Goal: Task Accomplishment & Management: Use online tool/utility

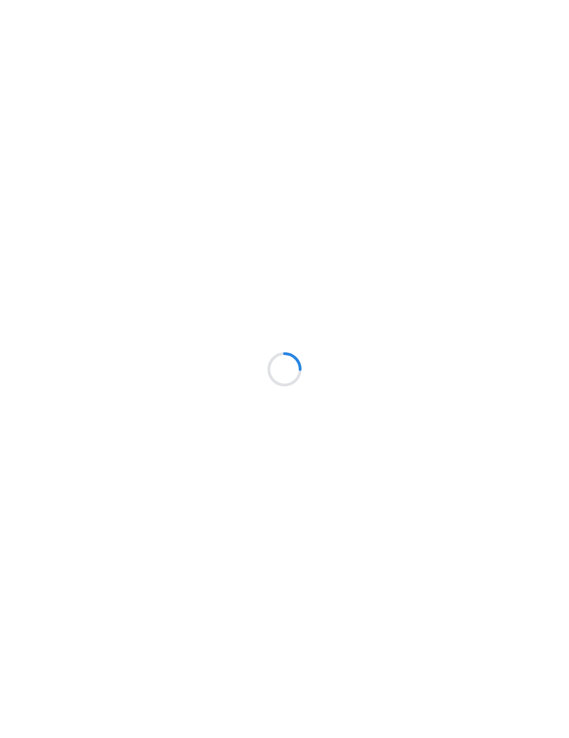
scroll to position [1, 0]
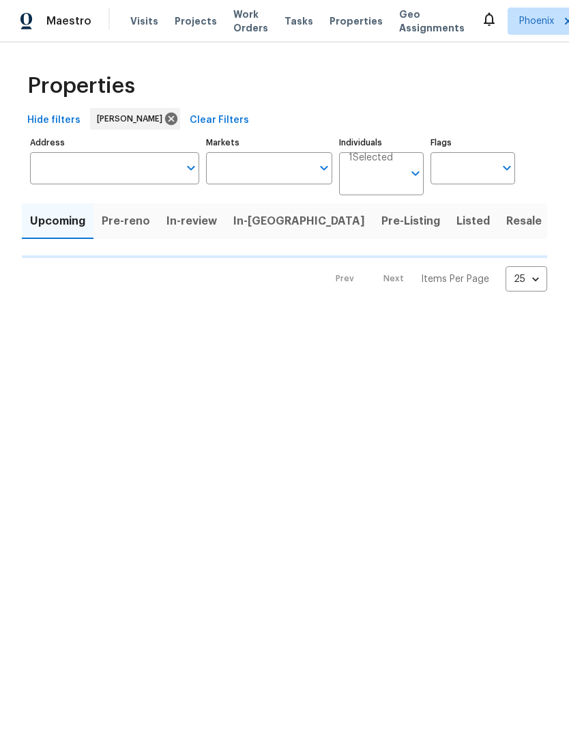
type input "50"
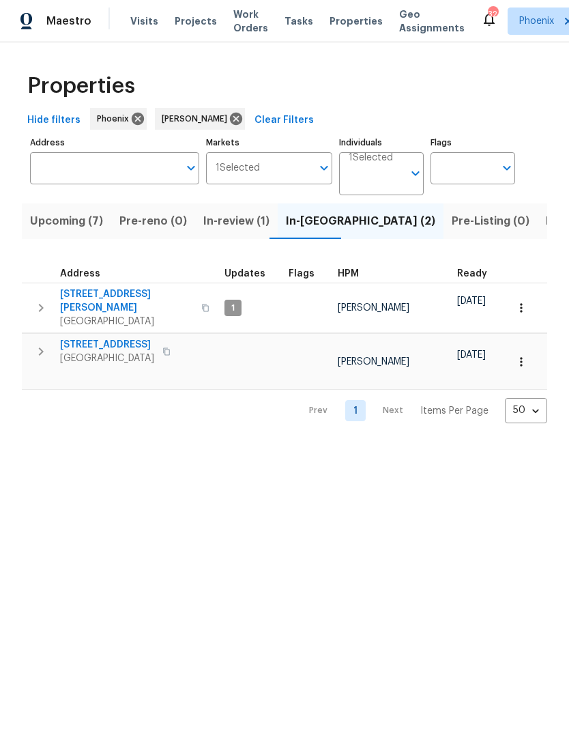
click at [89, 296] on span "7616 E Mawson Rd" at bounding box center [126, 301] width 133 height 27
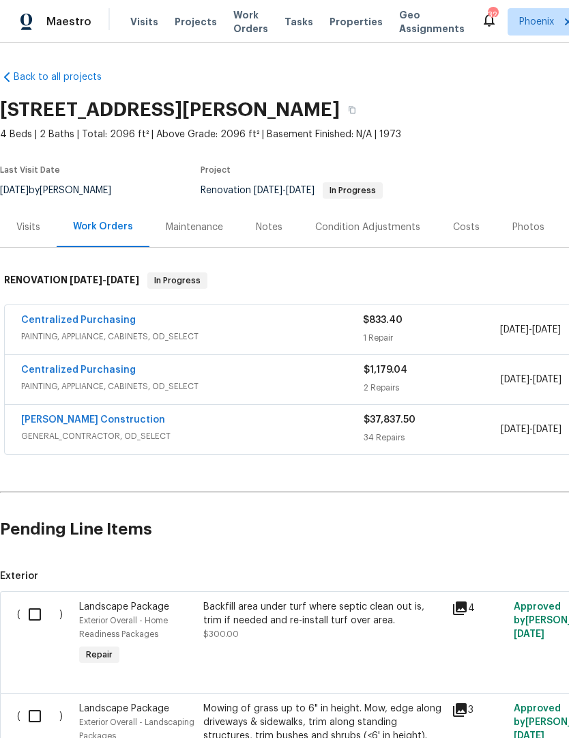
click at [284, 621] on div "Backfill area under turf where septic clean out is, trim if needed and re-insta…" at bounding box center [323, 613] width 240 height 27
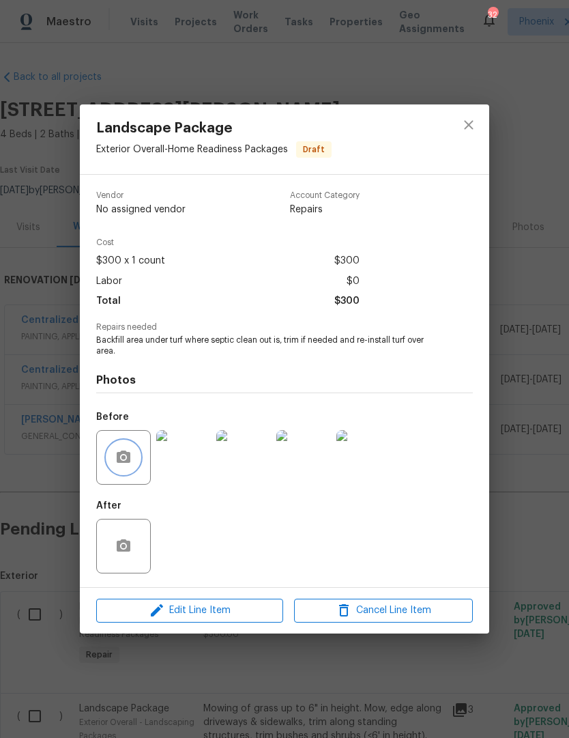
click at [132, 452] on button "button" at bounding box center [123, 457] width 33 height 33
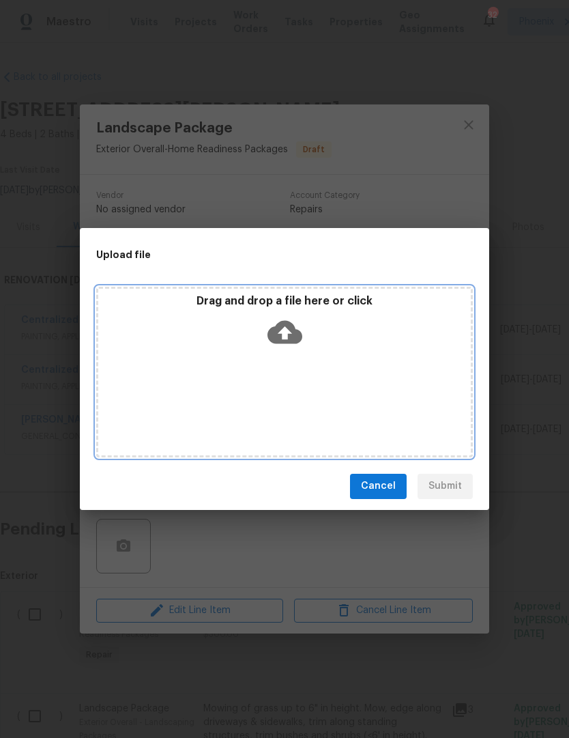
click at [287, 326] on icon at bounding box center [285, 331] width 35 height 23
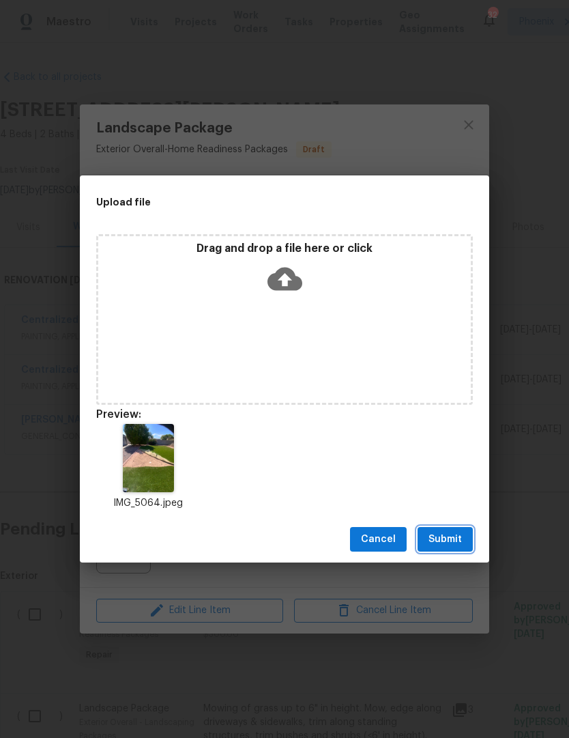
click at [452, 539] on span "Submit" at bounding box center [445, 539] width 33 height 17
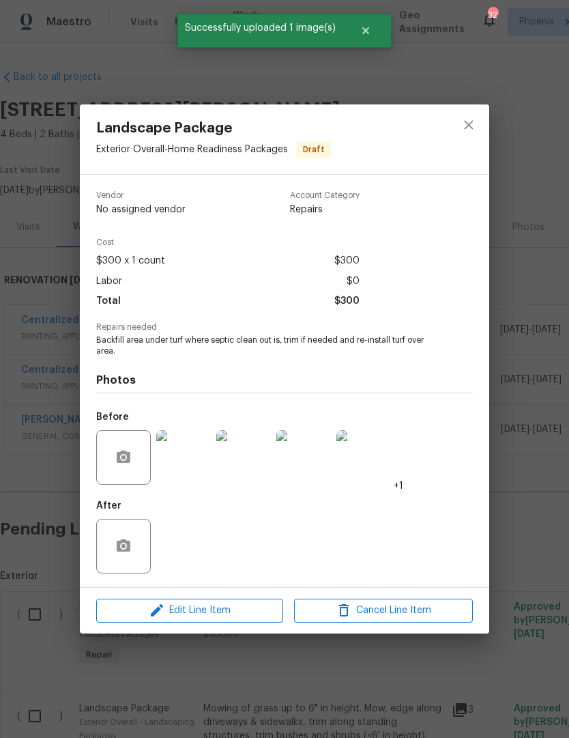
click at [258, 464] on img at bounding box center [243, 457] width 55 height 55
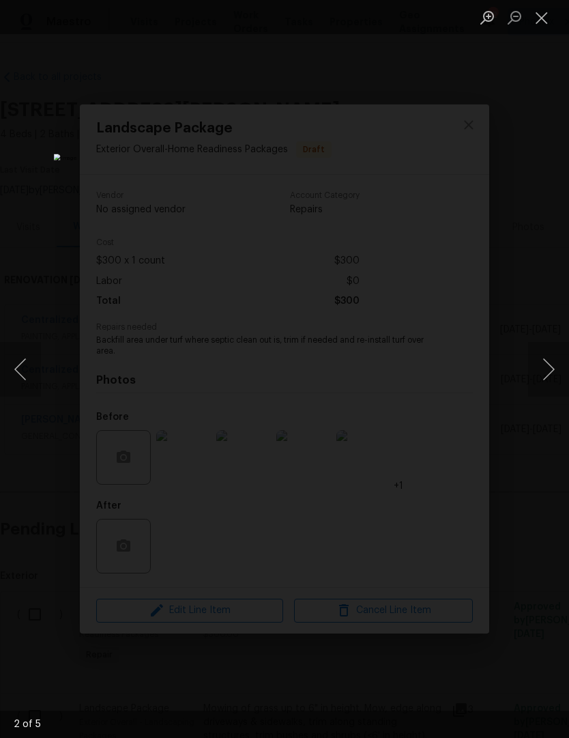
click at [545, 23] on button "Close lightbox" at bounding box center [541, 17] width 27 height 24
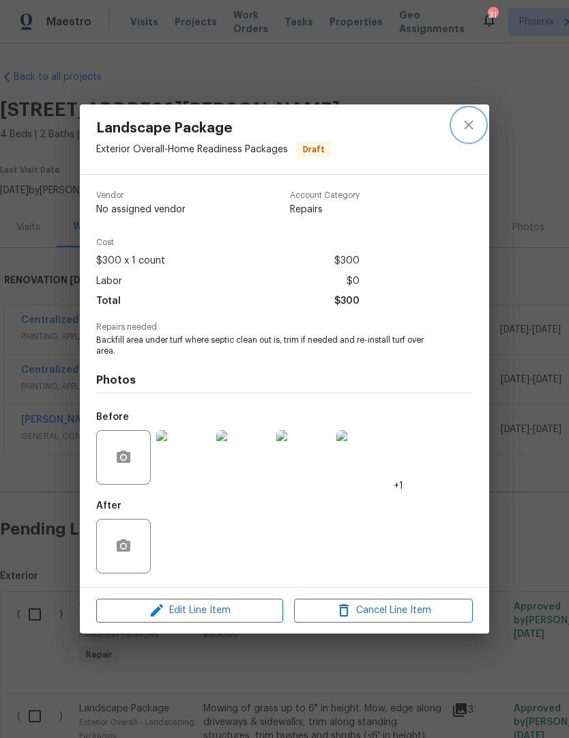
click at [471, 123] on icon "close" at bounding box center [469, 125] width 16 height 16
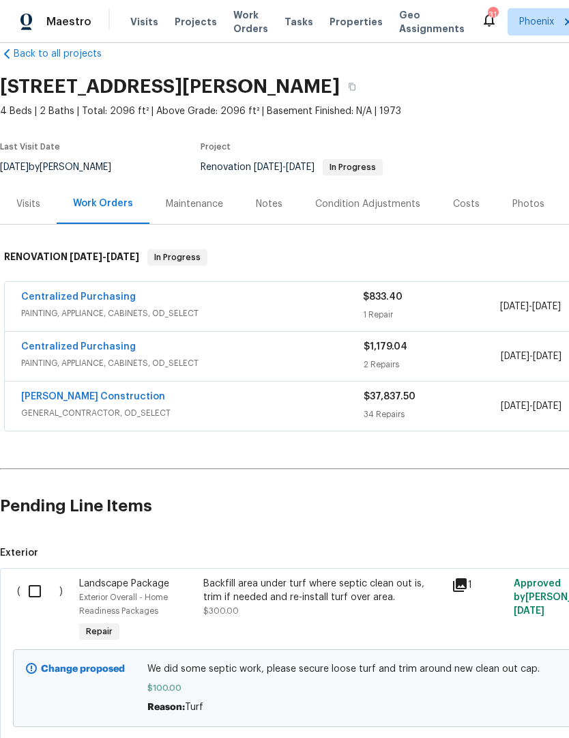
scroll to position [22, 0]
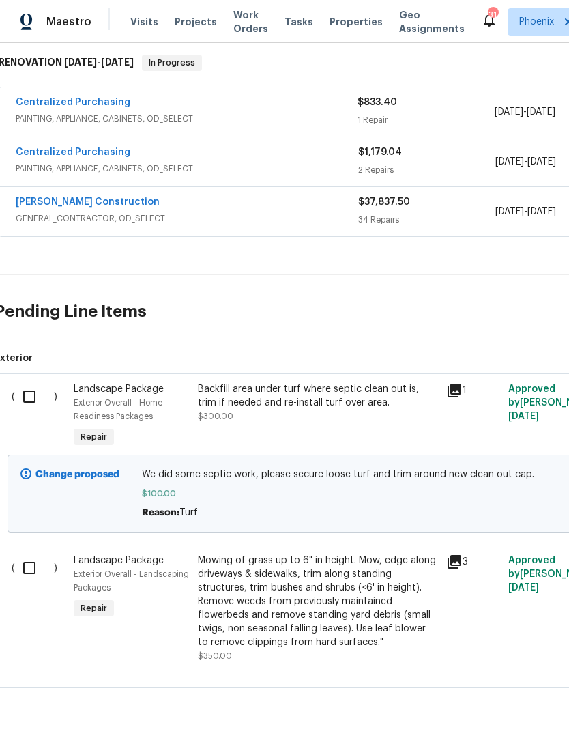
scroll to position [217, 5]
click at [35, 398] on input "checkbox" at bounding box center [34, 397] width 39 height 29
checkbox input "true"
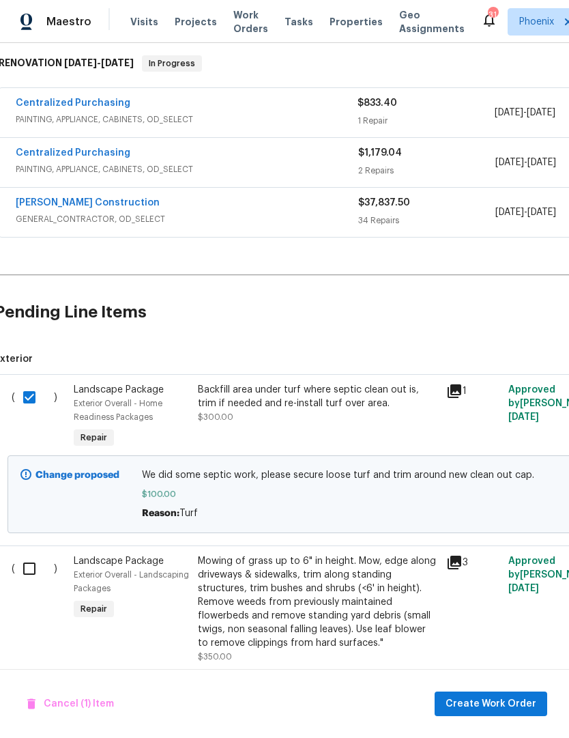
click at [40, 573] on input "checkbox" at bounding box center [34, 568] width 39 height 29
checkbox input "true"
click at [509, 710] on span "Create Work Order" at bounding box center [491, 703] width 91 height 17
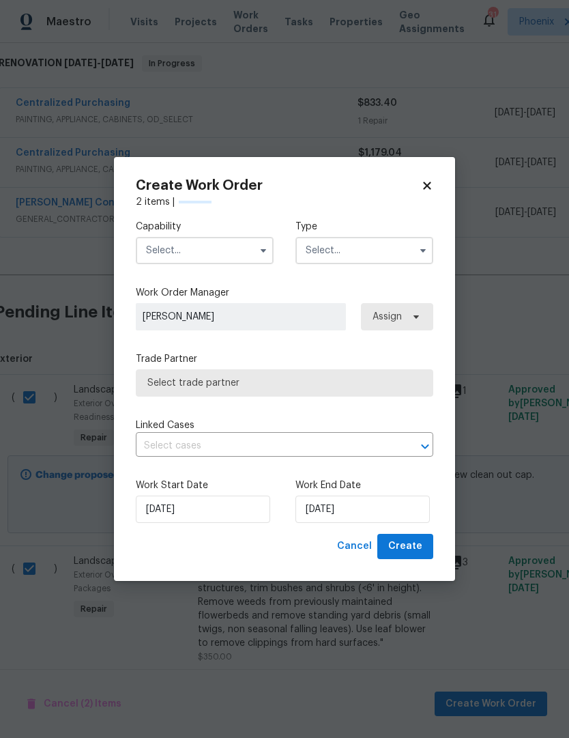
checkbox input "false"
click at [246, 259] on input "text" at bounding box center [205, 250] width 138 height 27
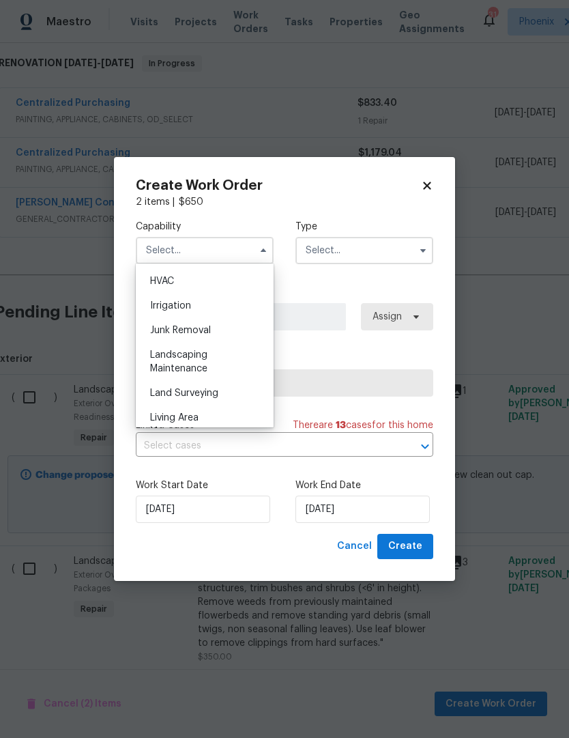
scroll to position [828, 0]
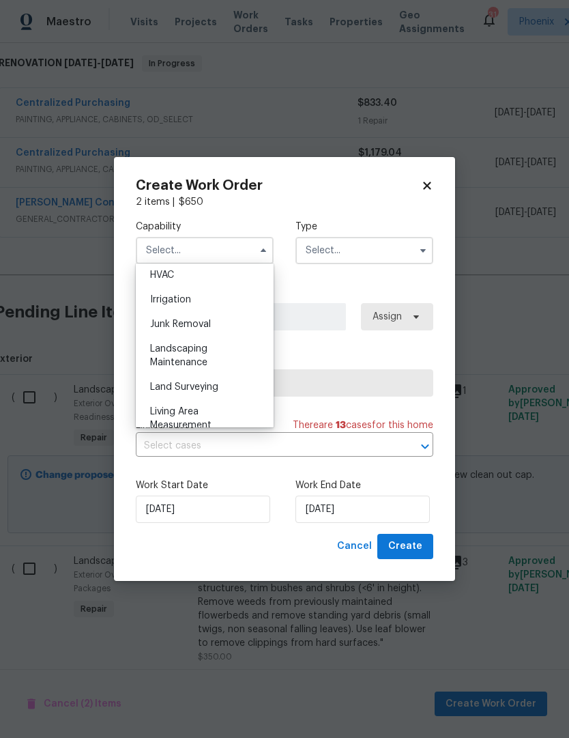
click at [206, 360] on span "Landscaping Maintenance" at bounding box center [178, 355] width 57 height 23
type input "Landscaping Maintenance"
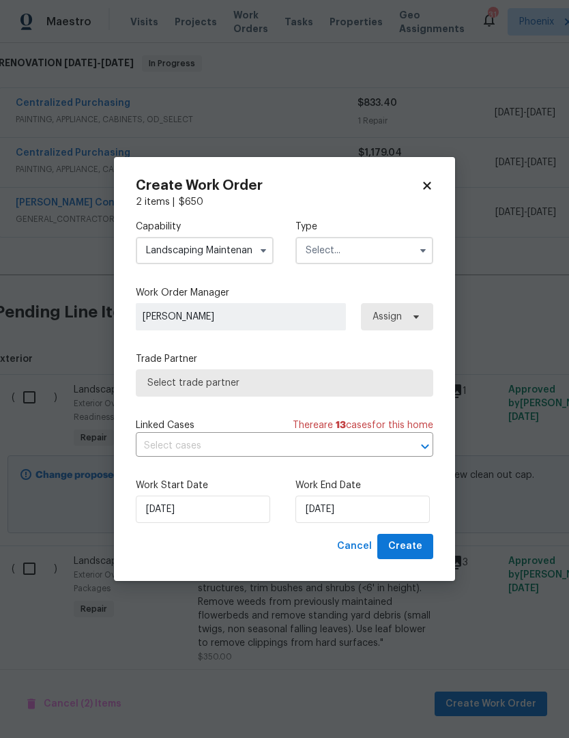
click at [379, 260] on input "text" at bounding box center [364, 250] width 138 height 27
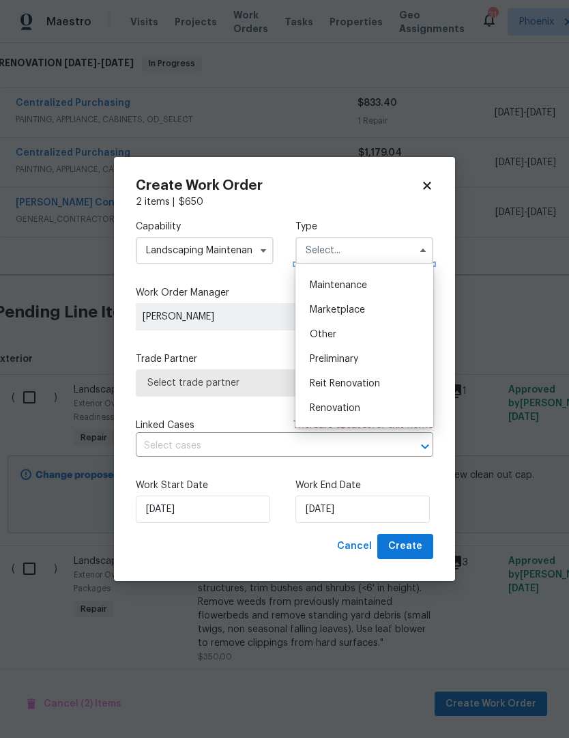
scroll to position [233, 0]
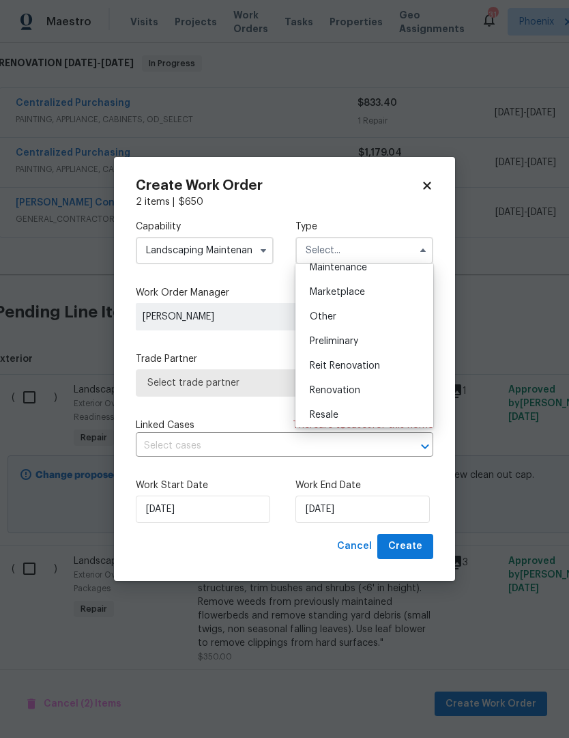
click at [352, 393] on span "Renovation" at bounding box center [335, 391] width 50 height 10
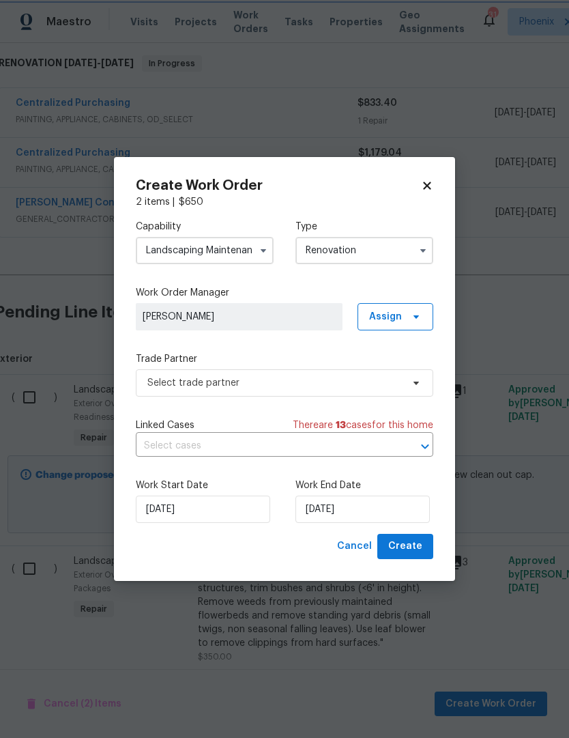
type input "Renovation"
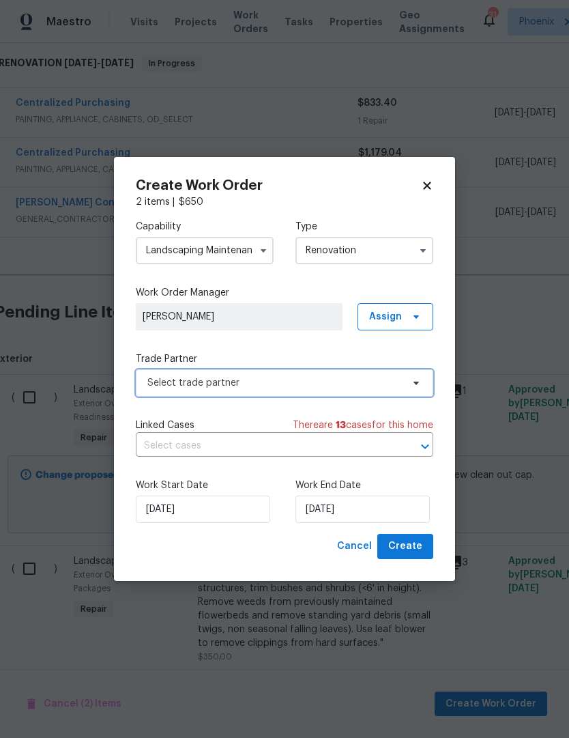
click at [425, 379] on span "Select trade partner" at bounding box center [285, 382] width 298 height 27
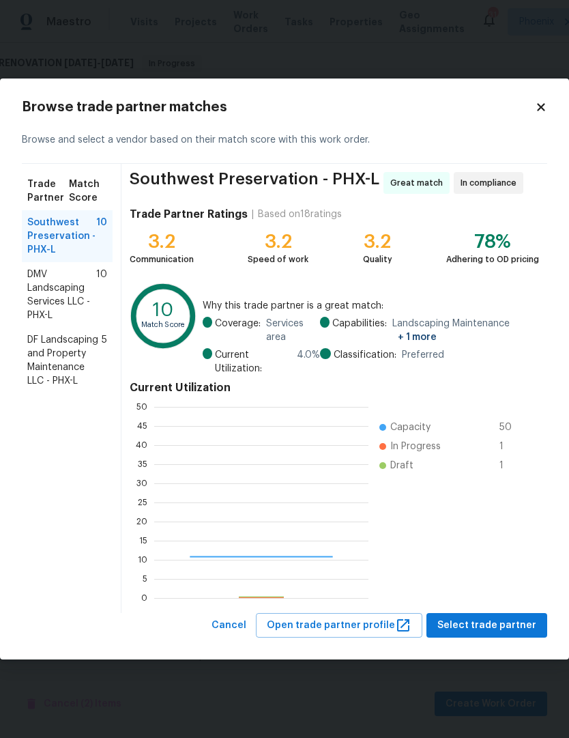
scroll to position [191, 214]
click at [538, 106] on icon at bounding box center [541, 107] width 8 height 8
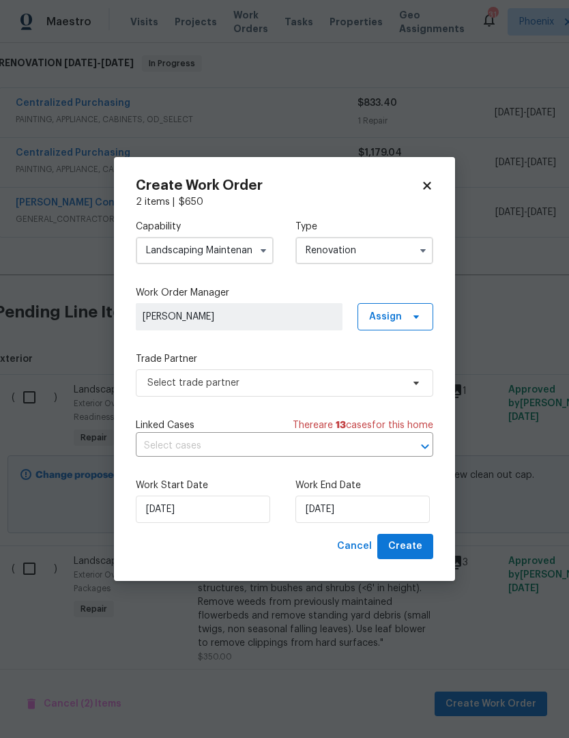
click at [436, 183] on div "Create Work Order 2 items | $ 650 Capability Landscaping Maintenance Type Renov…" at bounding box center [284, 369] width 341 height 424
click at [428, 184] on icon at bounding box center [427, 186] width 8 height 8
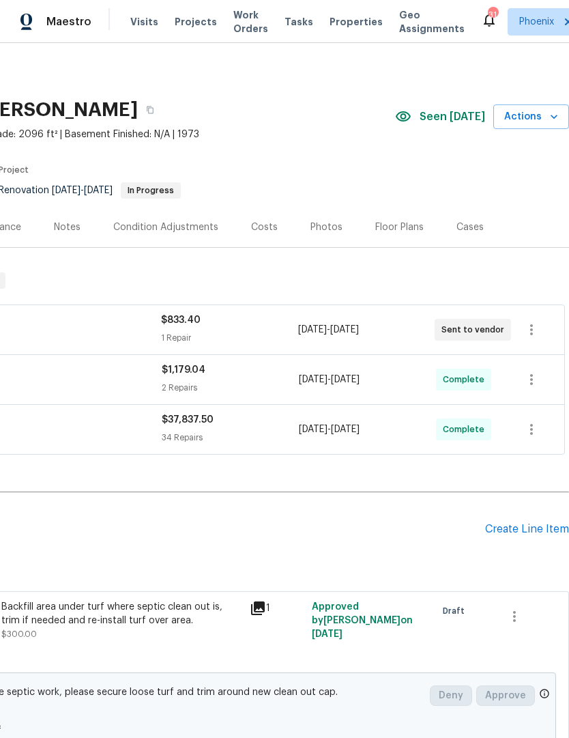
scroll to position [0, 202]
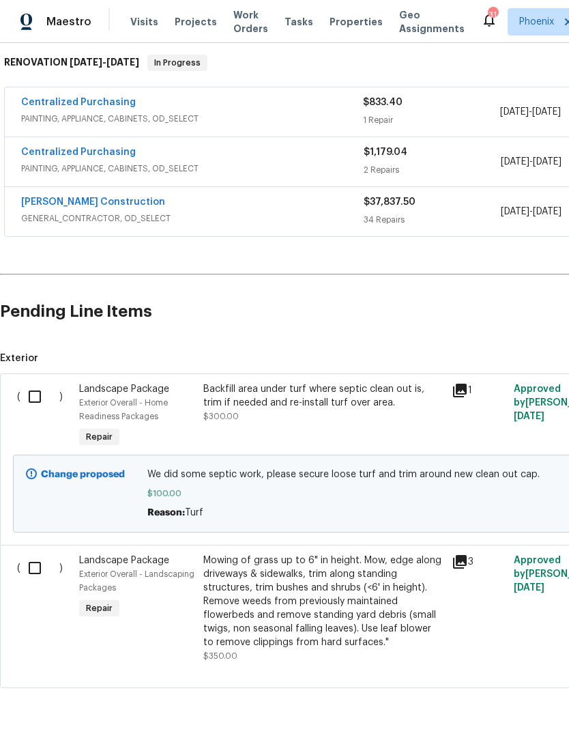
scroll to position [217, 0]
click at [349, 620] on div "Mowing of grass up to 6" in height. Mow, edge along driveways & sidewalks, trim…" at bounding box center [323, 602] width 240 height 96
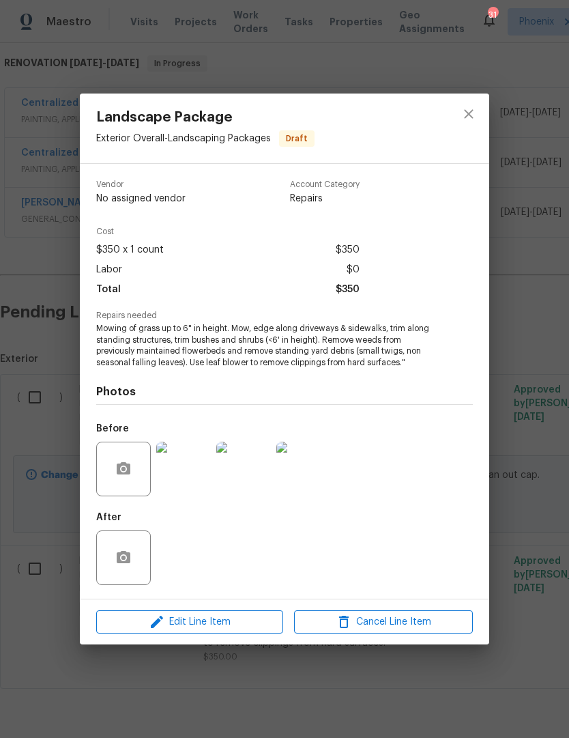
click at [306, 478] on img at bounding box center [303, 469] width 55 height 55
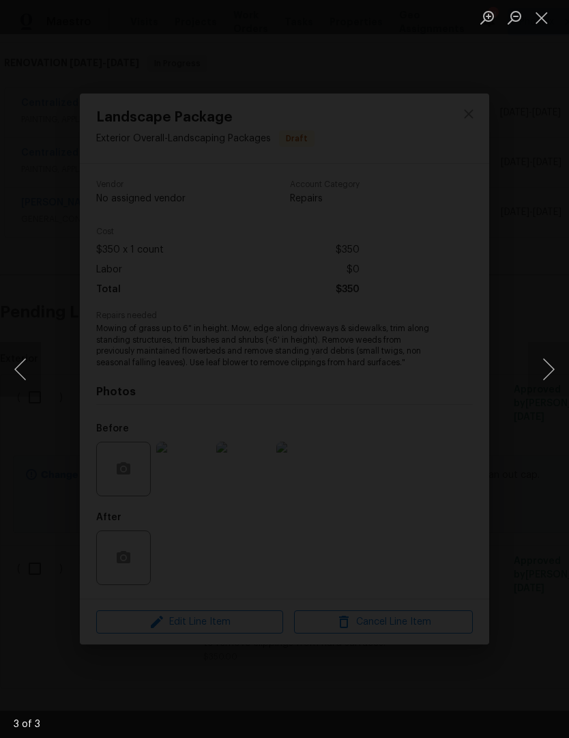
click at [551, 21] on button "Close lightbox" at bounding box center [541, 17] width 27 height 24
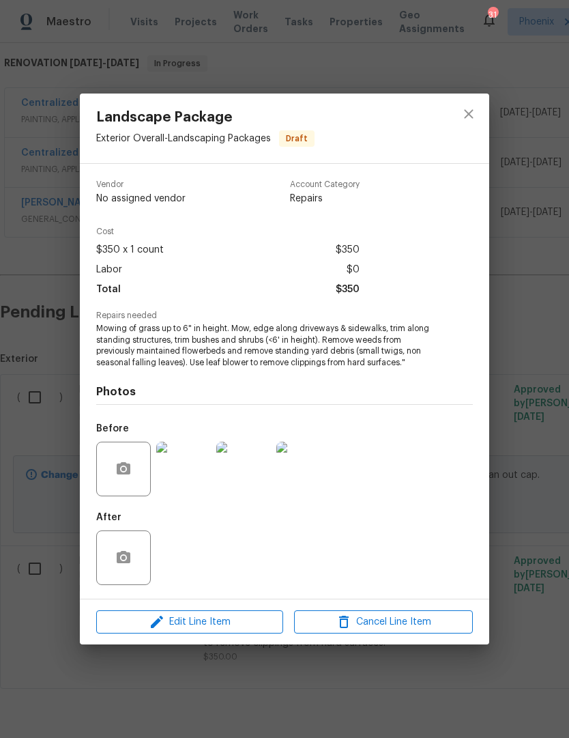
click at [251, 474] on img at bounding box center [243, 469] width 55 height 55
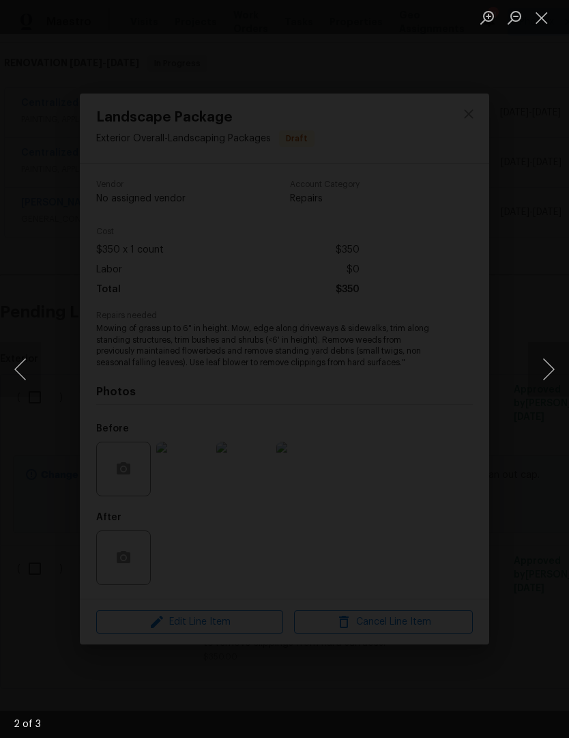
click at [543, 18] on button "Close lightbox" at bounding box center [541, 17] width 27 height 24
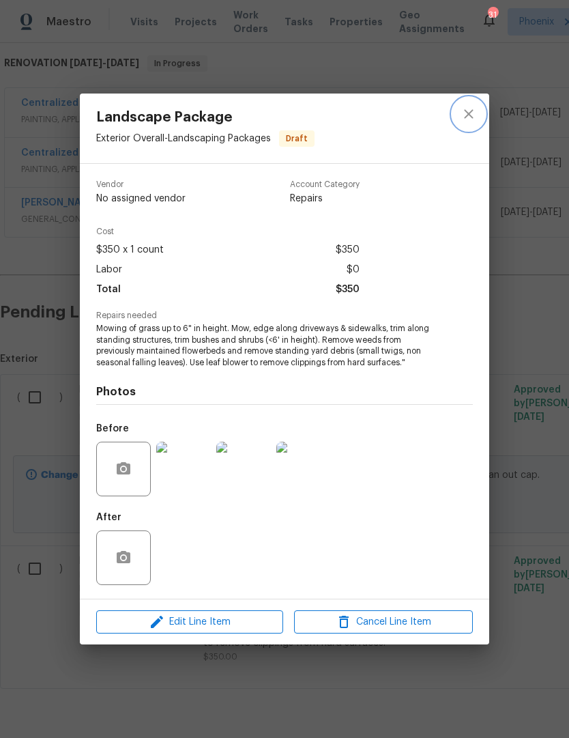
click at [483, 114] on button "close" at bounding box center [468, 114] width 33 height 33
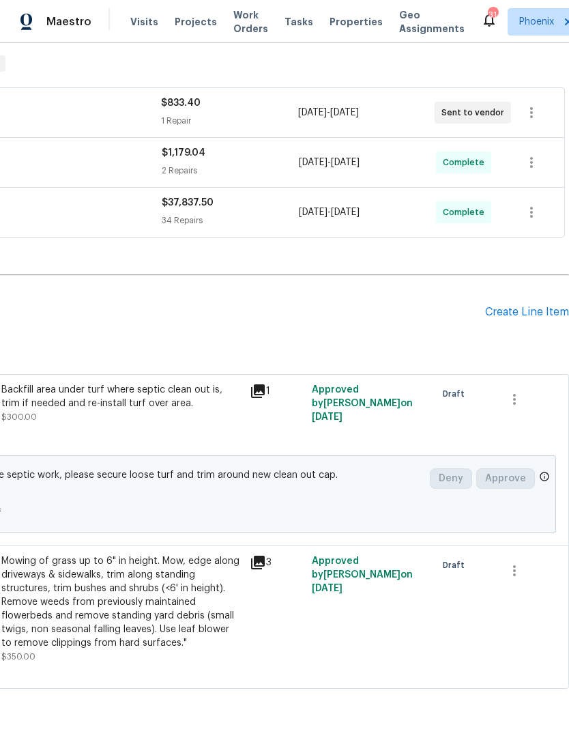
scroll to position [217, 202]
click at [517, 407] on button "button" at bounding box center [514, 399] width 33 height 33
click at [526, 392] on li "Cancel" at bounding box center [524, 399] width 53 height 23
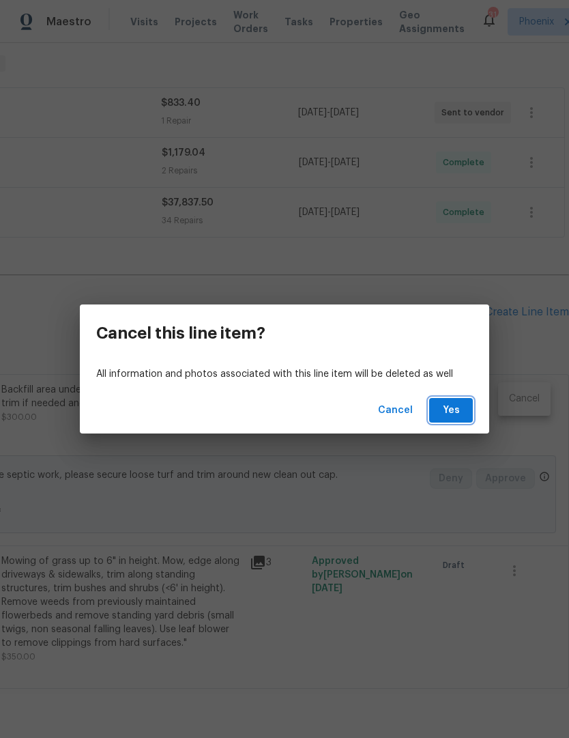
click at [459, 407] on span "Yes" at bounding box center [451, 410] width 22 height 17
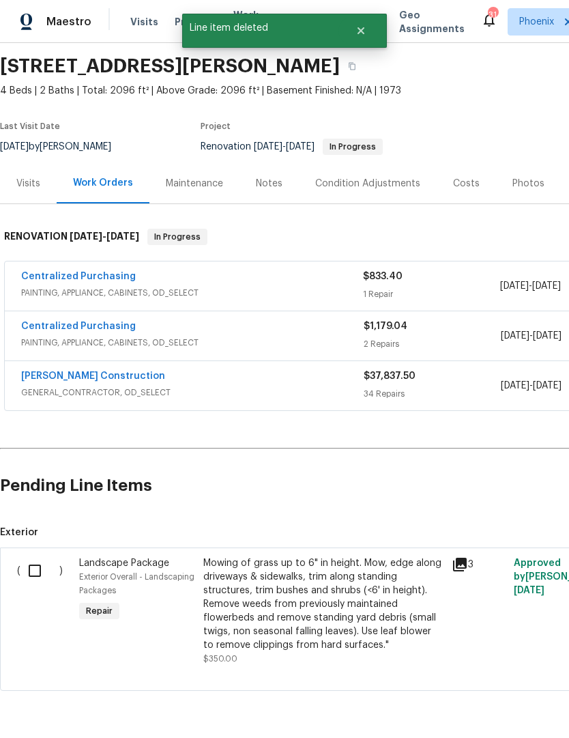
scroll to position [44, 0]
click at [39, 567] on input "checkbox" at bounding box center [39, 570] width 39 height 29
checkbox input "true"
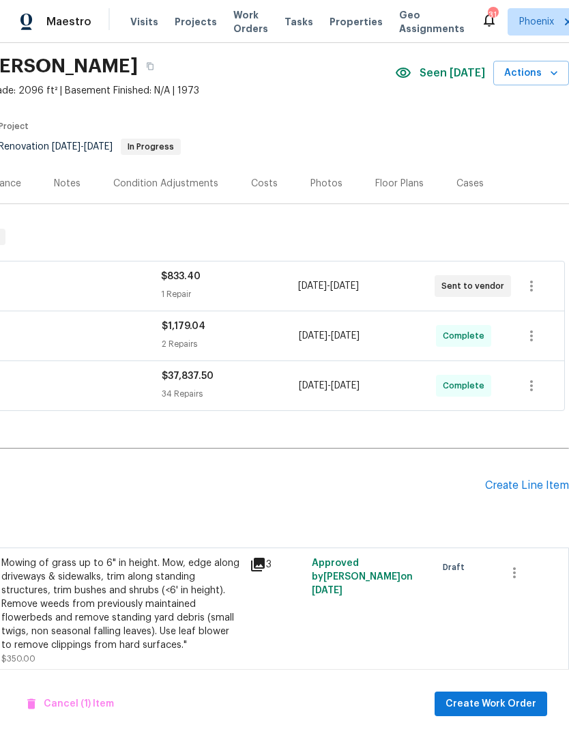
scroll to position [44, 202]
click at [530, 570] on button "button" at bounding box center [514, 572] width 33 height 33
click at [526, 571] on li "Cancel" at bounding box center [524, 572] width 53 height 23
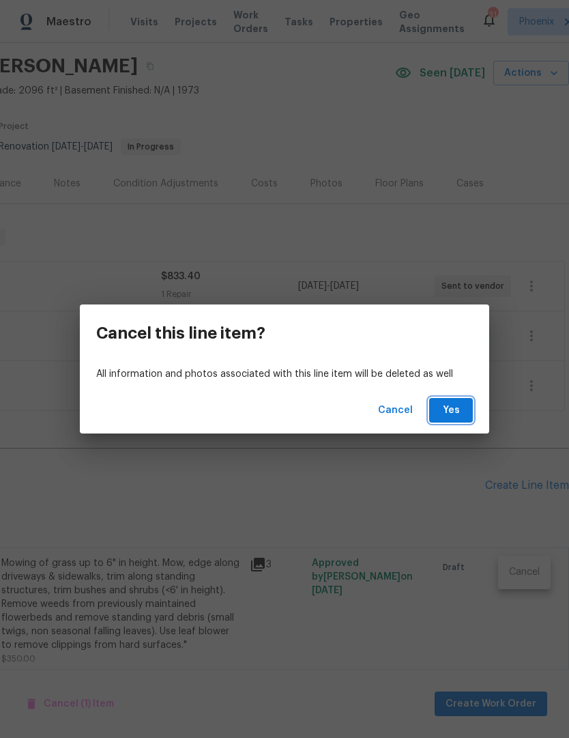
click at [446, 420] on button "Yes" at bounding box center [451, 410] width 44 height 25
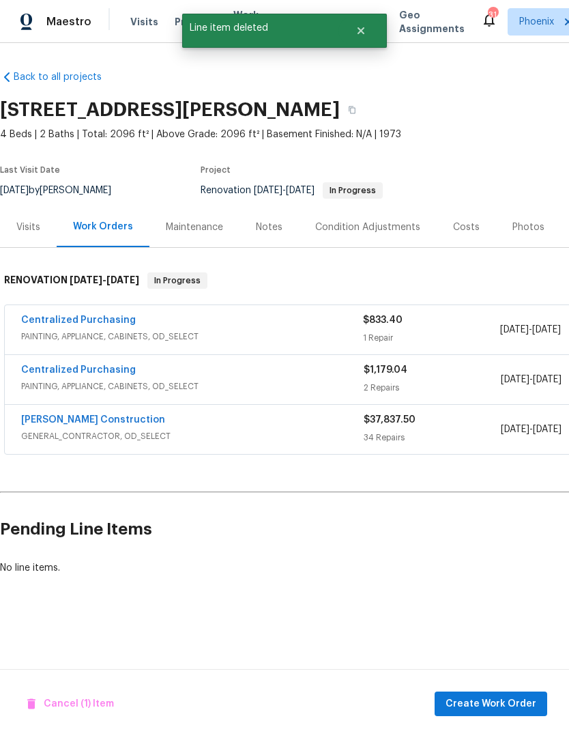
scroll to position [0, 0]
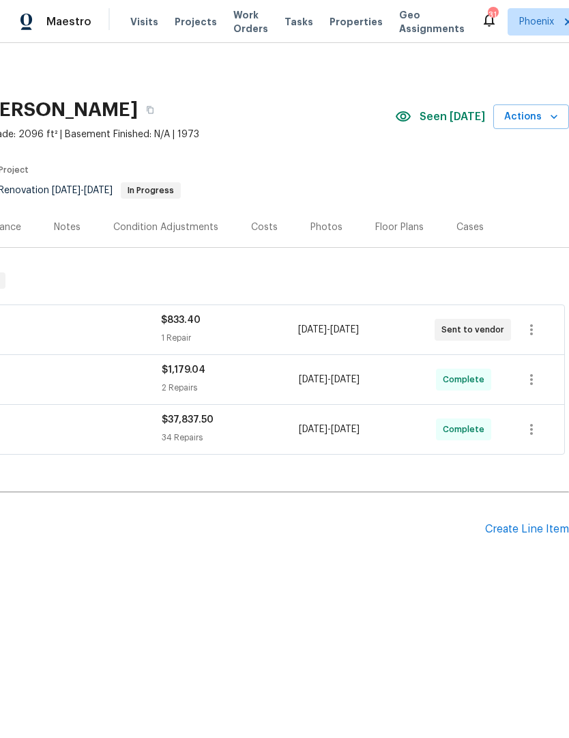
scroll to position [0, 202]
click at [533, 532] on div "Create Line Item" at bounding box center [527, 529] width 84 height 13
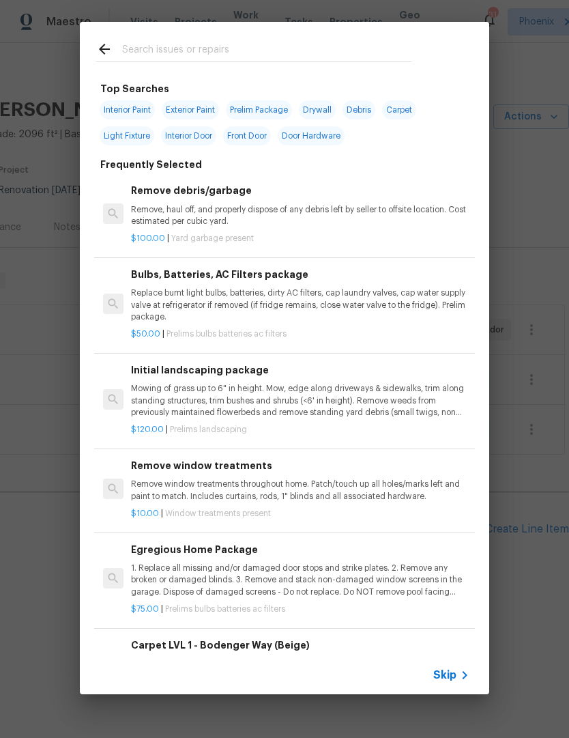
click at [229, 61] on input "text" at bounding box center [266, 51] width 289 height 20
type input "Landscaper"
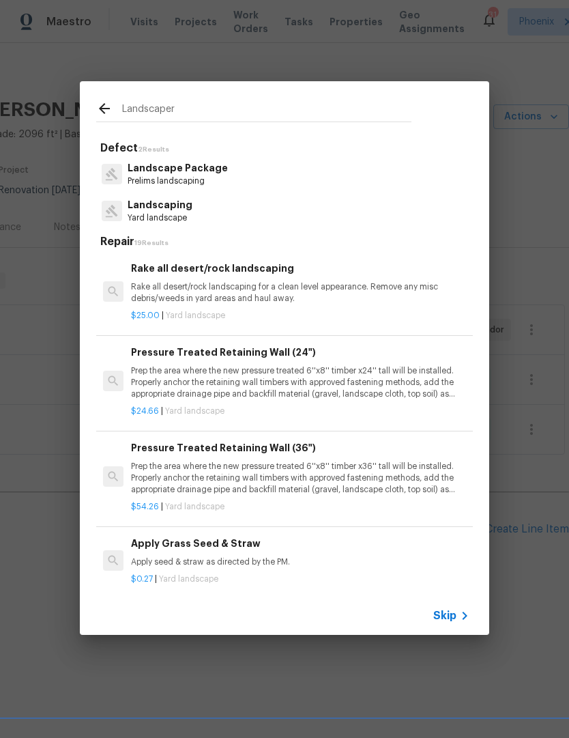
click at [207, 178] on p "Prelims landscaping" at bounding box center [178, 181] width 100 height 12
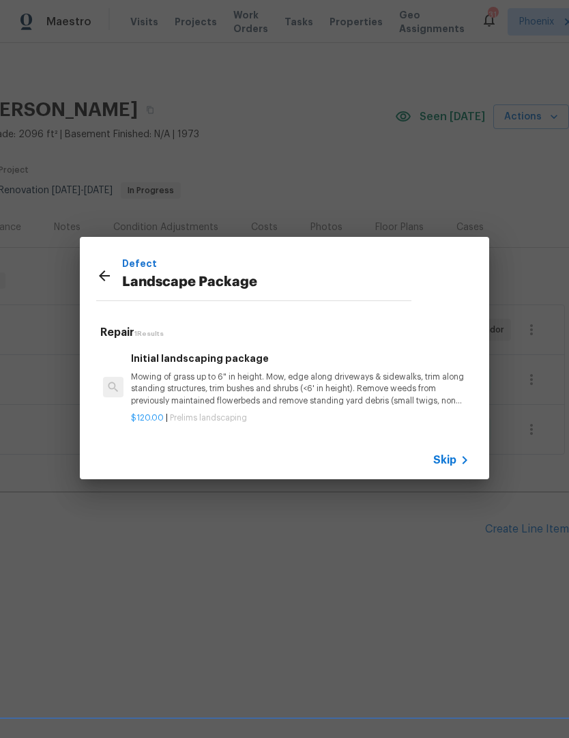
click at [207, 177] on div "Defect Landscape Package Repair 1 Results Initial landscaping package Mowing of…" at bounding box center [284, 358] width 569 height 716
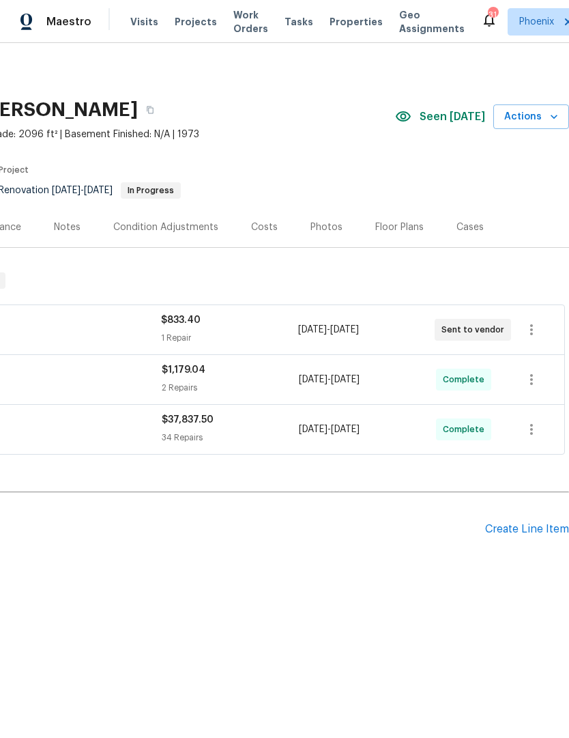
click at [532, 517] on div "Pending Line Items Create Line Item" at bounding box center [183, 528] width 771 height 63
click at [525, 523] on div "Create Line Item" at bounding box center [527, 529] width 84 height 13
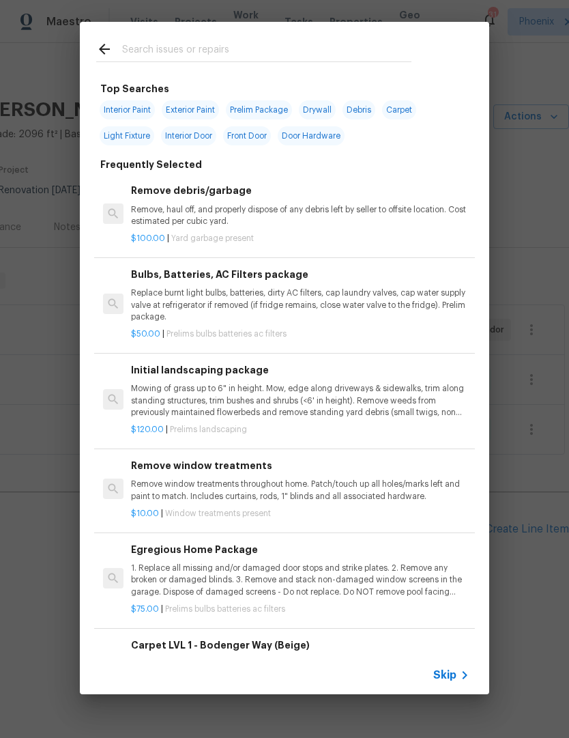
click at [240, 29] on div at bounding box center [254, 49] width 348 height 54
click at [242, 41] on input "text" at bounding box center [266, 51] width 289 height 20
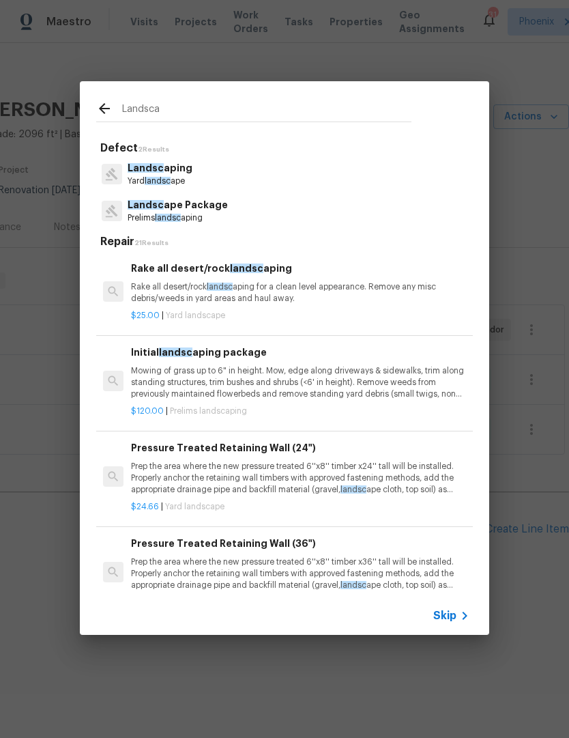
type input "Landscap"
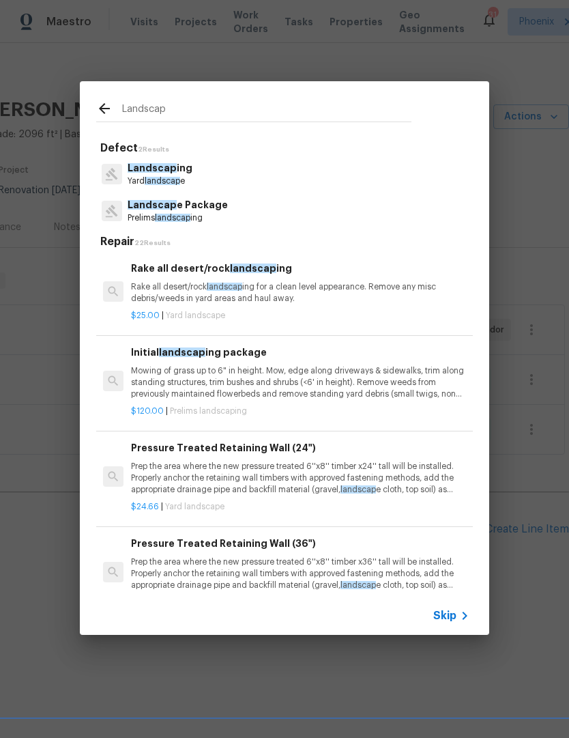
click at [201, 212] on p "Landscap e Package" at bounding box center [178, 205] width 100 height 14
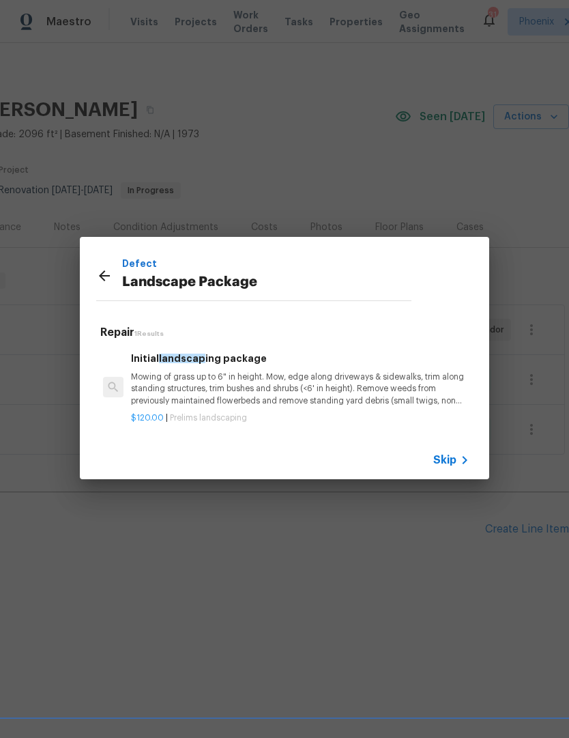
click at [297, 425] on div "Initial landscap ing package Mowing of grass up to 6" in height. Mow, edge alon…" at bounding box center [284, 388] width 381 height 100
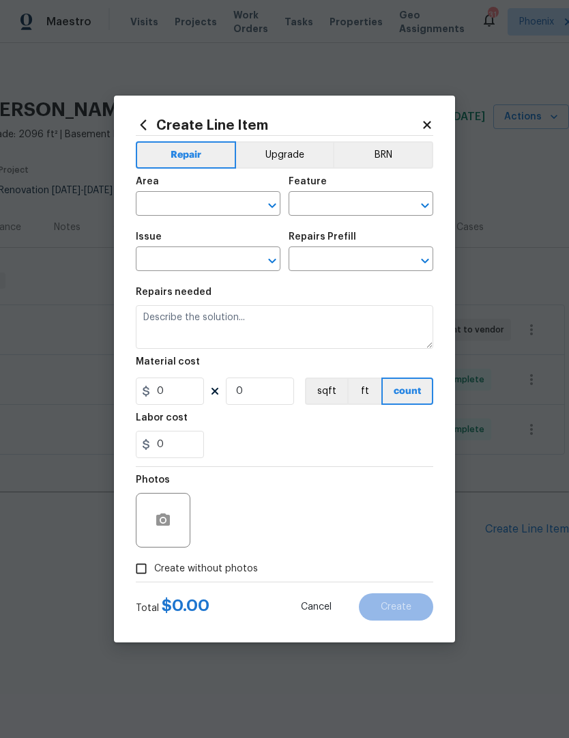
type input "Home Readiness Packages"
type input "Landscape Package"
type input "Initial landscaping package $120.00"
type textarea "Mowing of grass up to 6" in height. Mow, edge along driveways & sidewalks, trim…"
type input "120"
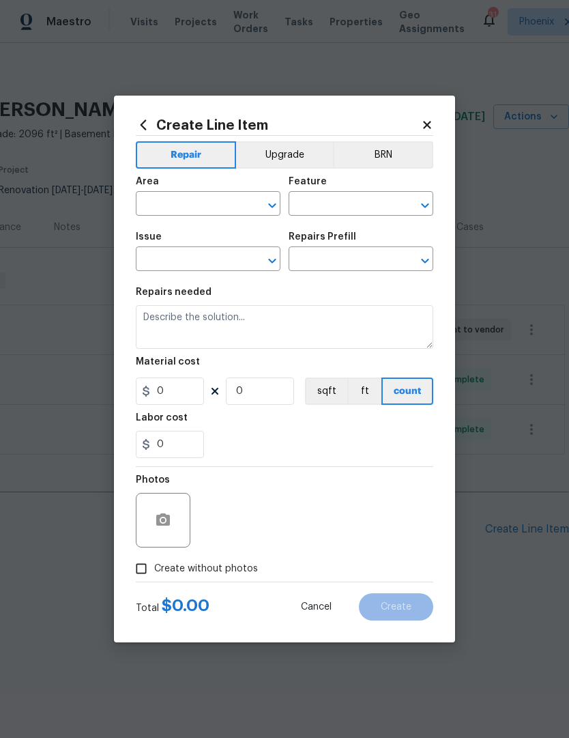
type input "1"
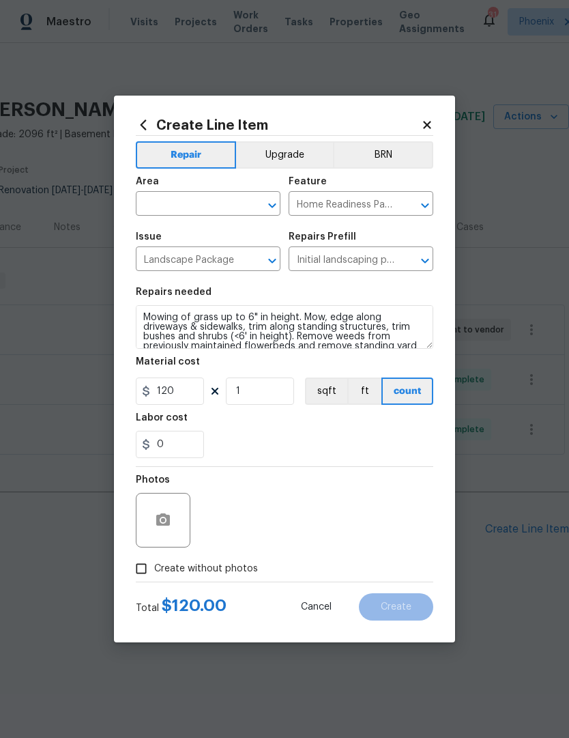
click at [205, 207] on input "text" at bounding box center [189, 204] width 106 height 21
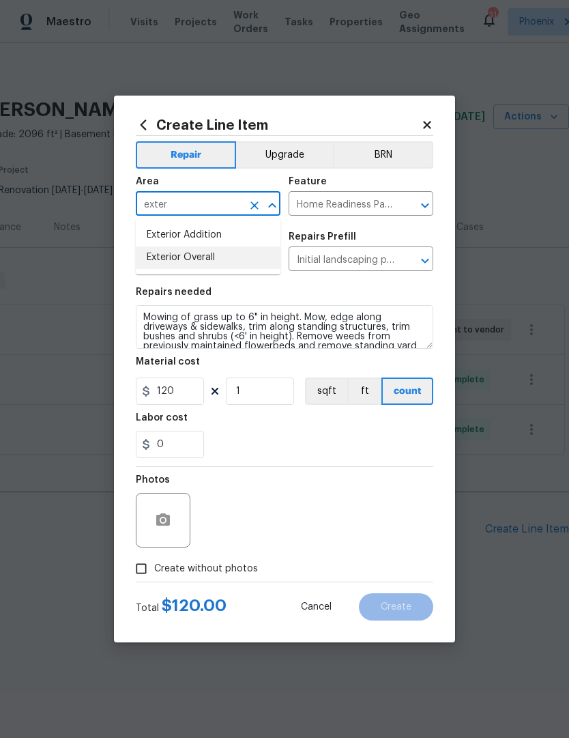
click at [250, 267] on li "Exterior Overall" at bounding box center [208, 257] width 145 height 23
type input "Exterior Overall"
click at [196, 396] on input "120" at bounding box center [170, 390] width 68 height 27
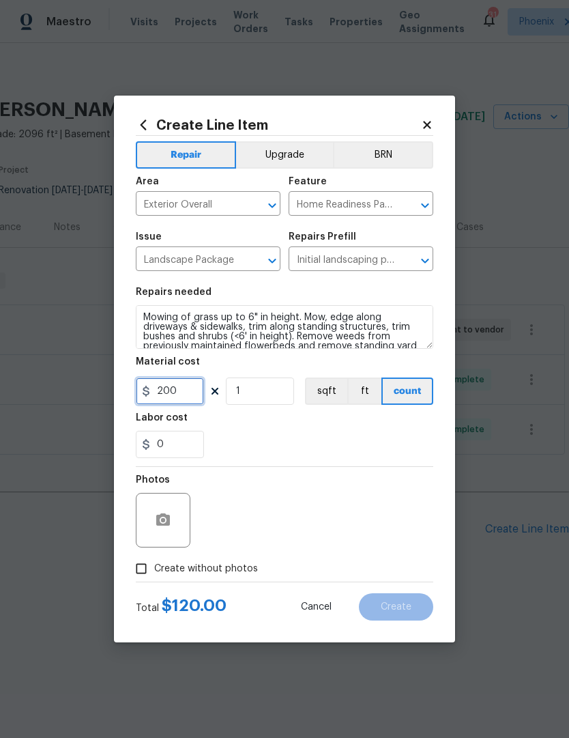
type input "200"
click at [381, 421] on div "Labor cost" at bounding box center [285, 422] width 298 height 18
click at [179, 518] on button "button" at bounding box center [163, 520] width 33 height 33
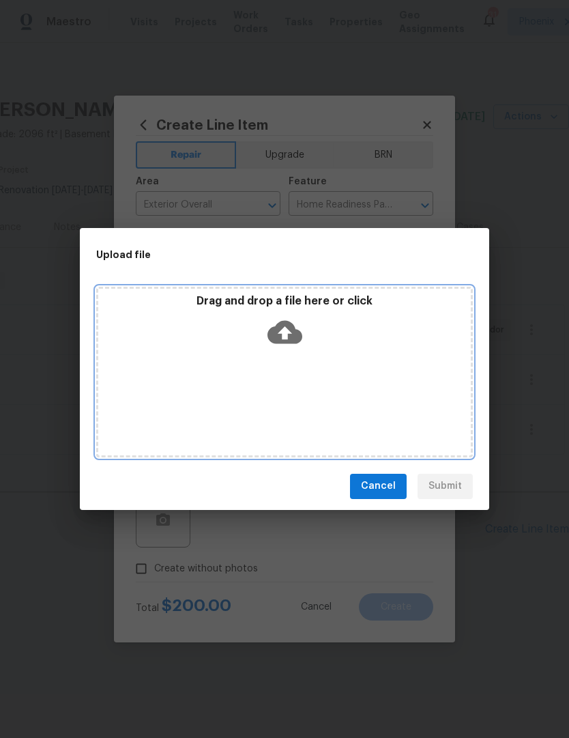
click at [291, 333] on icon at bounding box center [285, 332] width 35 height 35
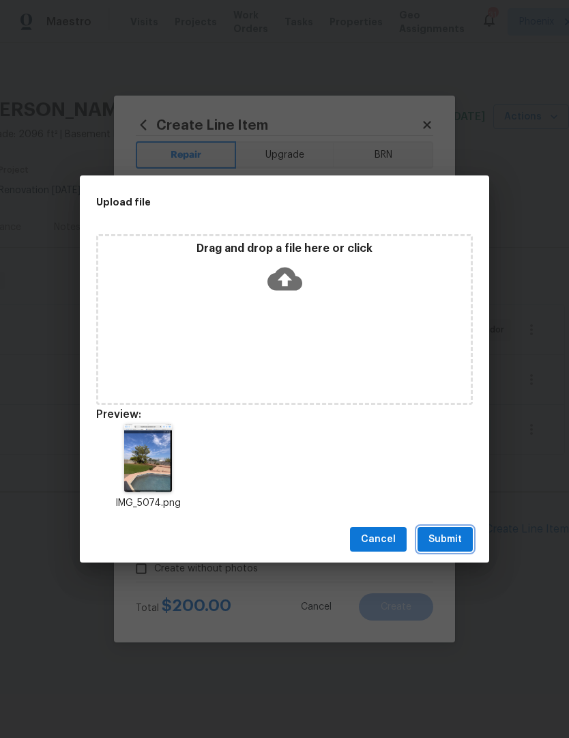
click at [450, 547] on button "Submit" at bounding box center [445, 539] width 55 height 25
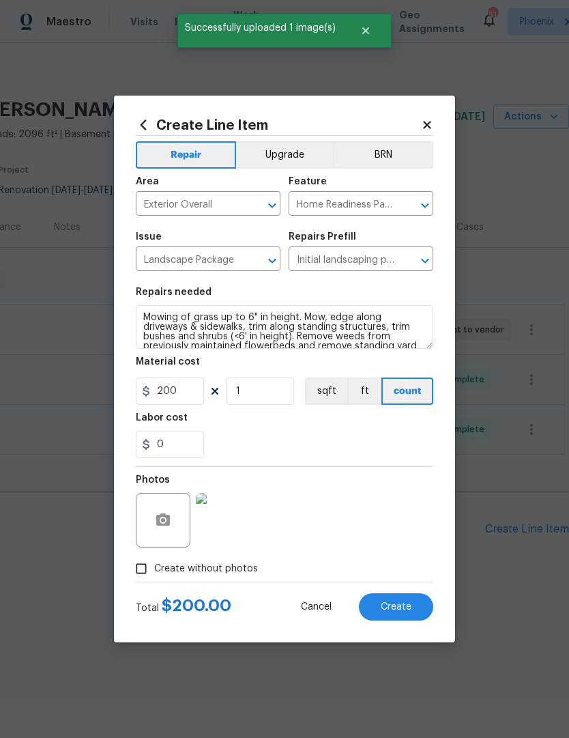
click at [412, 610] on button "Create" at bounding box center [396, 606] width 74 height 27
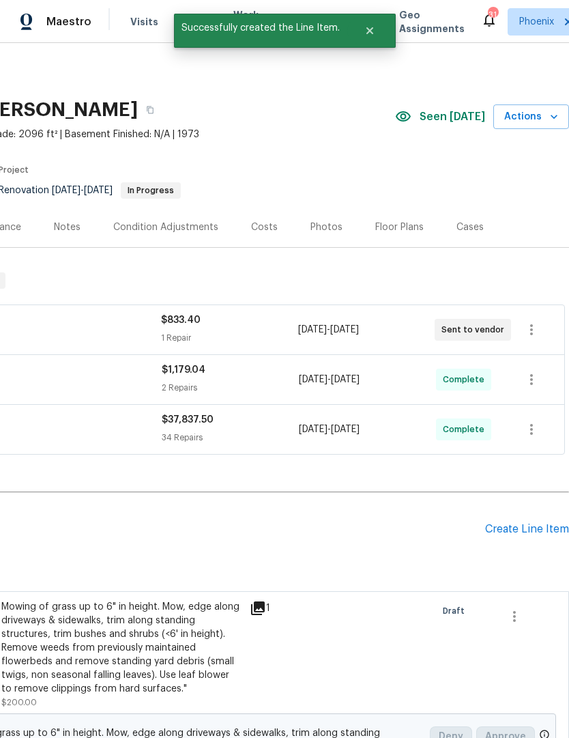
click at [519, 528] on div "Create Line Item" at bounding box center [527, 529] width 84 height 13
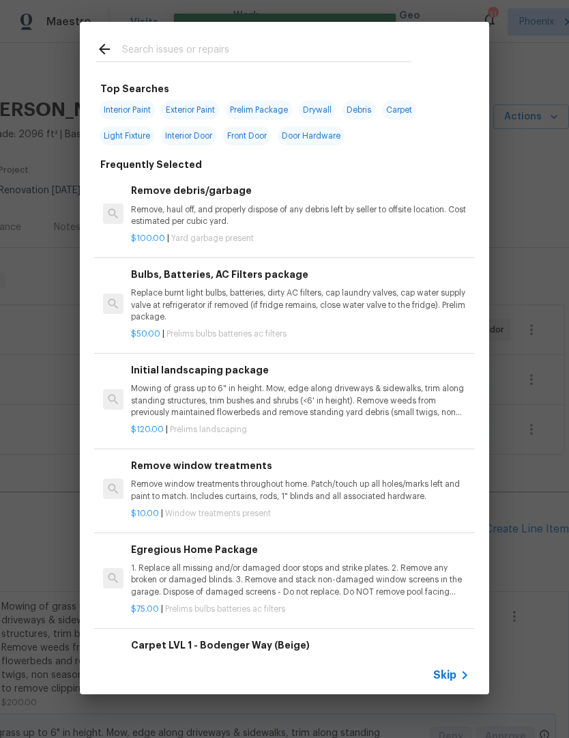
click at [254, 38] on div at bounding box center [254, 49] width 348 height 54
click at [126, 48] on input "text" at bounding box center [266, 51] width 289 height 20
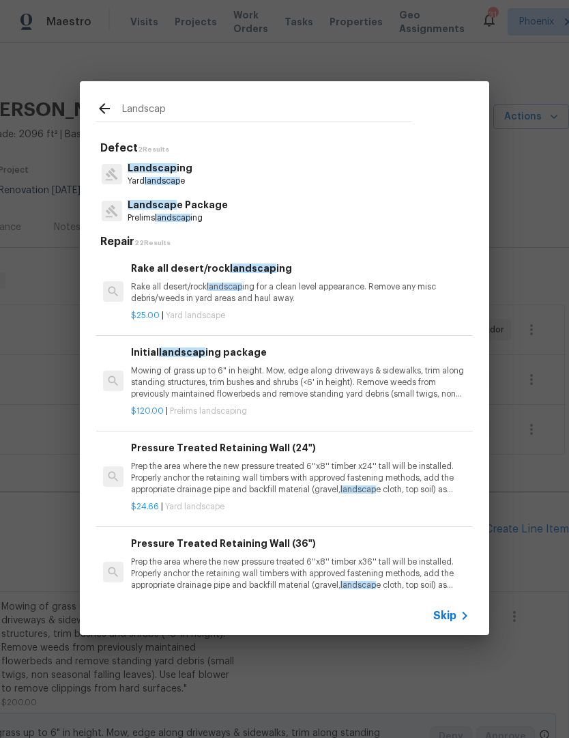
type input "Landscap"
click at [250, 223] on div "Landscap e Package Prelims landscap ing" at bounding box center [284, 210] width 377 height 37
click at [250, 222] on div "Landscap e Package Prelims landscap ing" at bounding box center [284, 210] width 377 height 37
click at [162, 216] on span "landscap" at bounding box center [172, 218] width 35 height 8
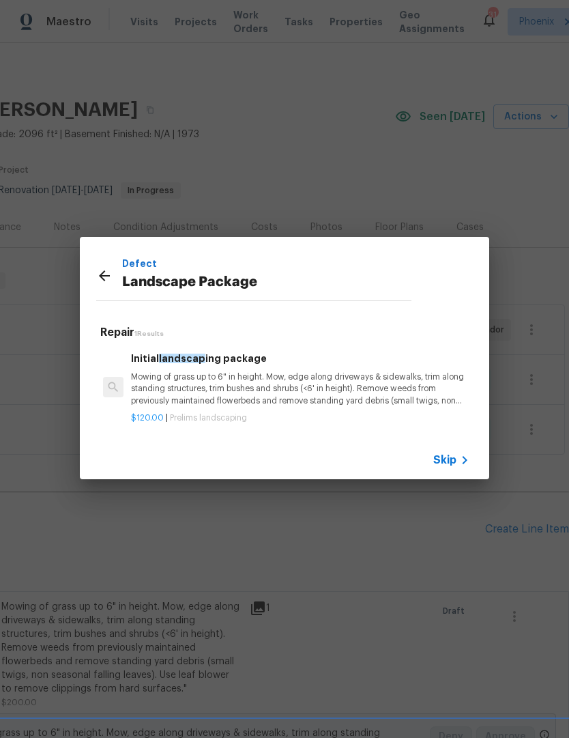
click at [310, 409] on div "$120.00 | Prelims landscaping" at bounding box center [300, 415] width 338 height 17
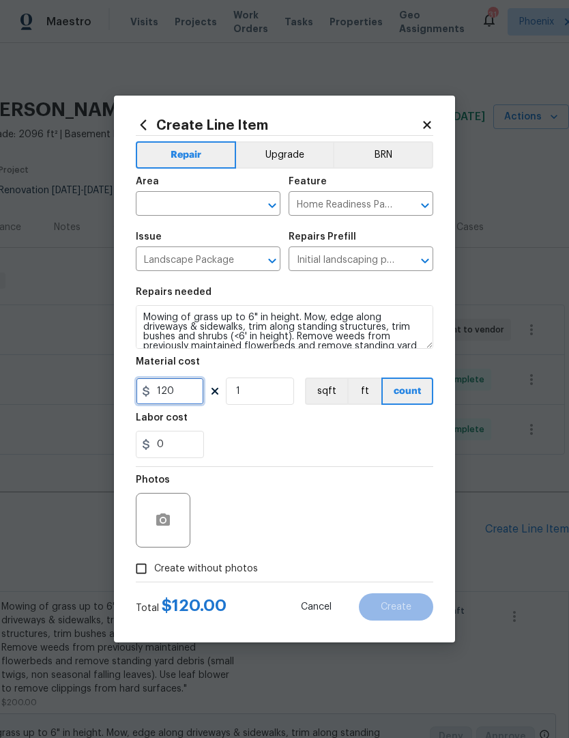
click at [186, 394] on input "120" at bounding box center [170, 390] width 68 height 27
type input "250"
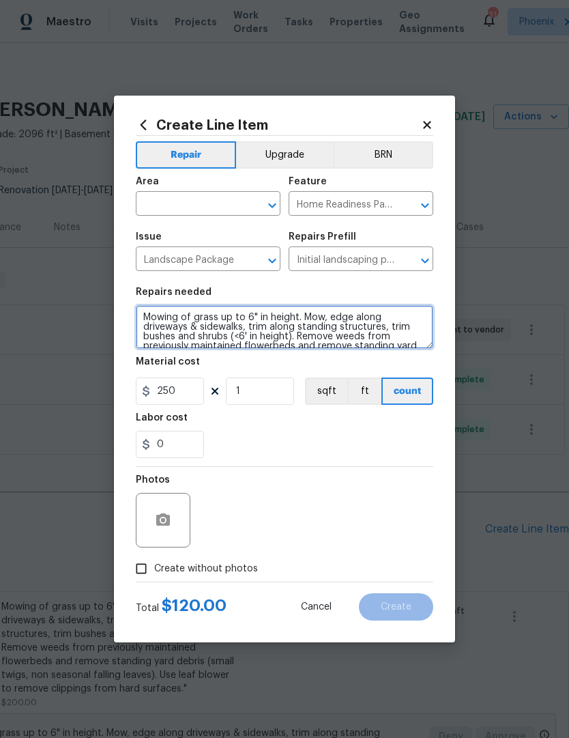
click at [169, 319] on textarea "Mowing of grass up to 6" in height. Mow, edge along driveways & sidewalks, trim…" at bounding box center [285, 327] width 298 height 44
click at [151, 315] on textarea "Mowing of grass up to 6" in height. Mow, edge along driveways & sidewalks, trim…" at bounding box center [285, 327] width 298 height 44
click at [150, 314] on textarea "Mowing of grass up to 6" in height. Mow, edge along driveways & sidewalks, trim…" at bounding box center [285, 327] width 298 height 44
type textarea "d debris (small twigs, non seasonal falling leaves). Use leaf blower to remove …"
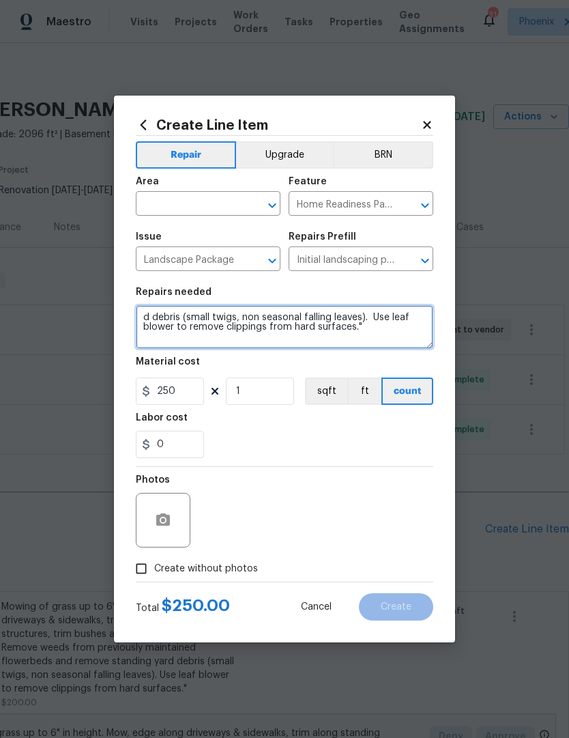
click at [151, 315] on textarea "d debris (small twigs, non seasonal falling leaves). Use leaf blower to remove …" at bounding box center [285, 327] width 298 height 44
click at [150, 314] on textarea "d debris (small twigs, non seasonal falling leaves). Use leaf blower to remove …" at bounding box center [285, 327] width 298 height 44
type textarea "Remove dead [PERSON_NAME] at backyard"
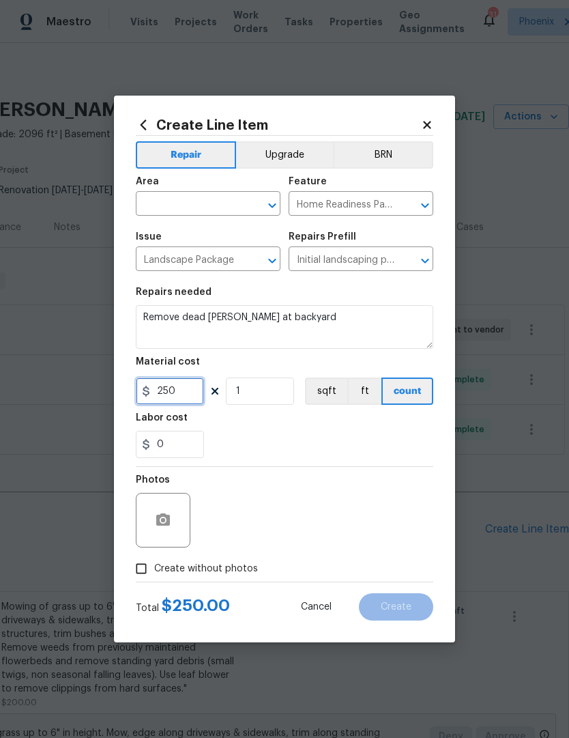
click at [196, 404] on input "250" at bounding box center [170, 390] width 68 height 27
type input "300"
click at [175, 515] on button "button" at bounding box center [163, 520] width 33 height 33
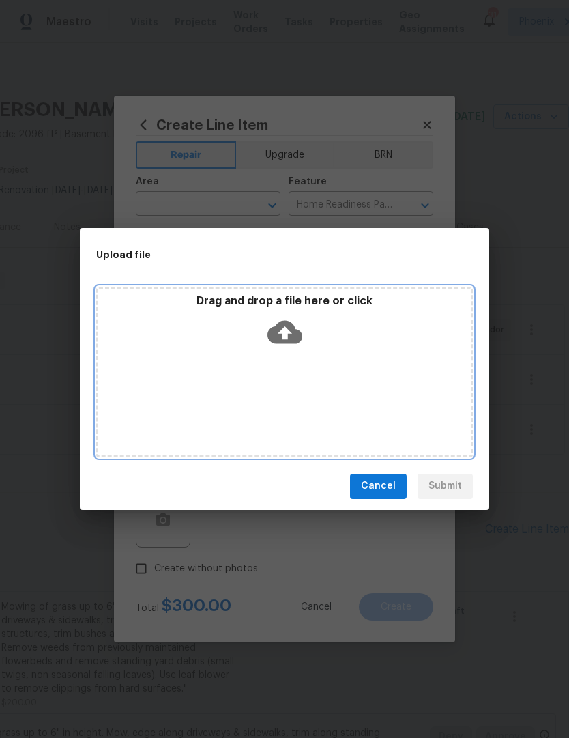
click at [291, 342] on icon at bounding box center [285, 331] width 35 height 23
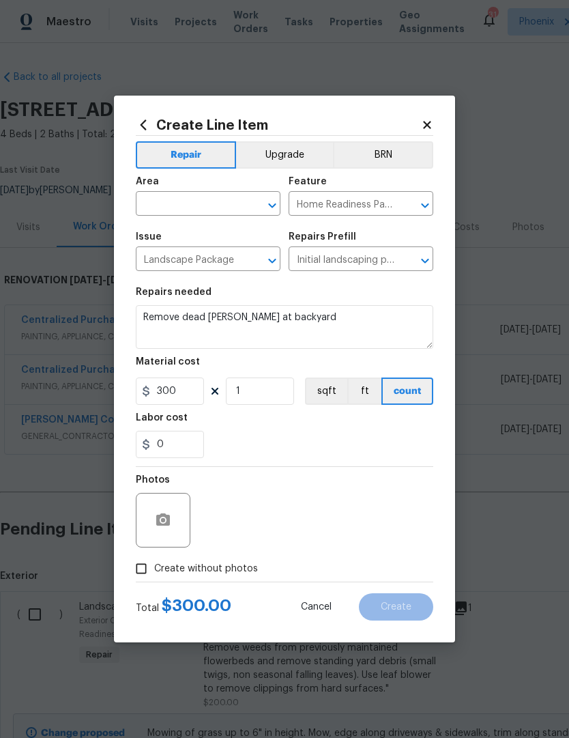
scroll to position [0, 202]
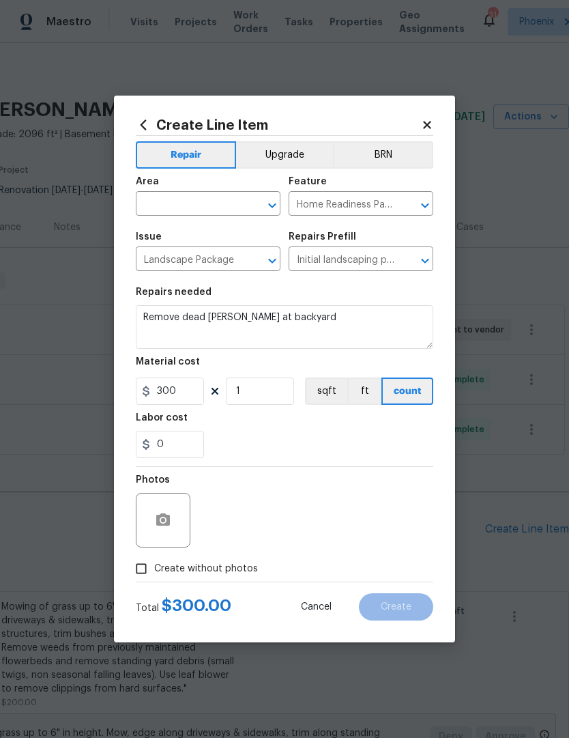
click at [213, 199] on input "text" at bounding box center [189, 204] width 106 height 21
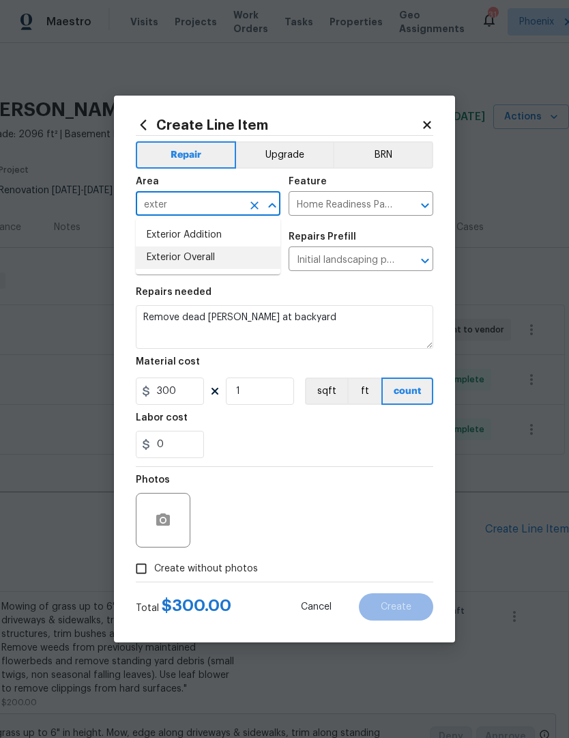
click at [231, 265] on li "Exterior Overall" at bounding box center [208, 257] width 145 height 23
type input "Exterior Overall"
click at [390, 463] on section "Repairs needed Remove dead [PERSON_NAME] at backyard Material cost 300 1 sqft f…" at bounding box center [285, 372] width 298 height 187
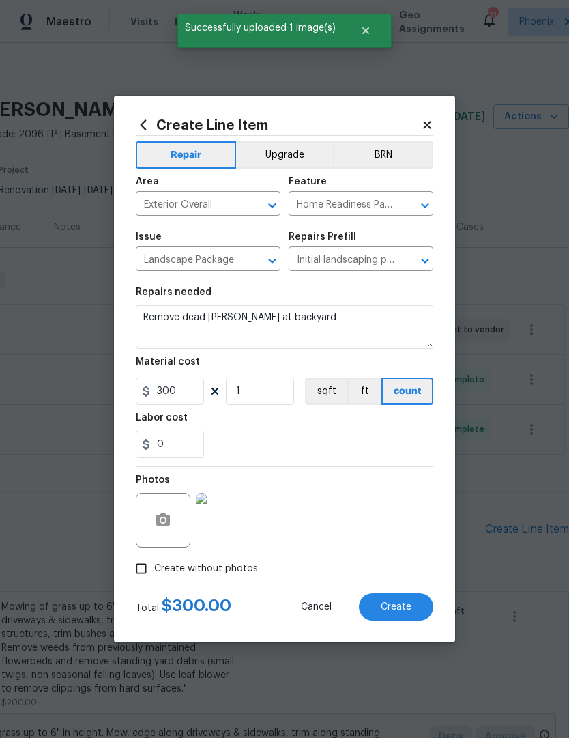
click at [407, 613] on button "Create" at bounding box center [396, 606] width 74 height 27
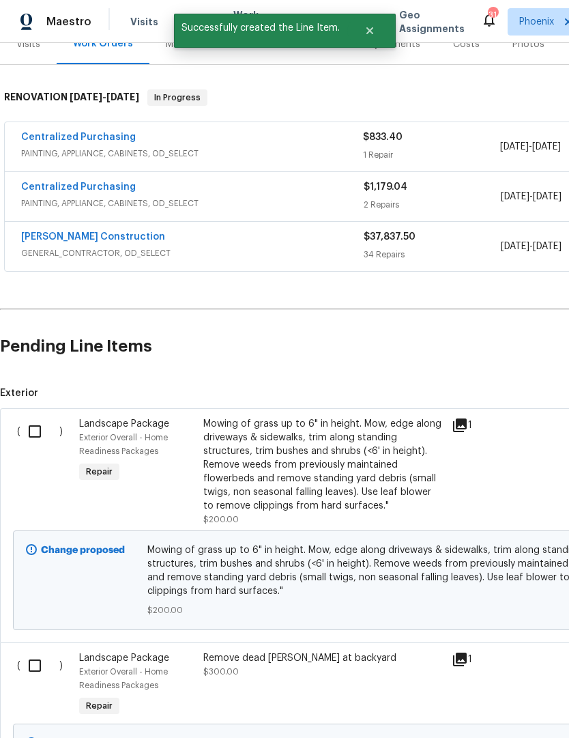
scroll to position [183, 0]
click at [46, 664] on input "checkbox" at bounding box center [39, 665] width 39 height 29
checkbox input "true"
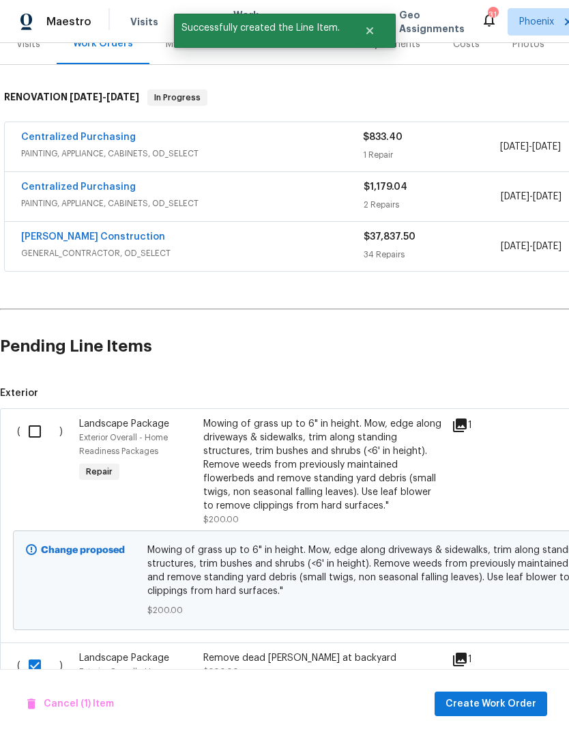
click at [32, 425] on input "checkbox" at bounding box center [39, 431] width 39 height 29
click at [514, 703] on span "Create Work Order" at bounding box center [491, 703] width 91 height 17
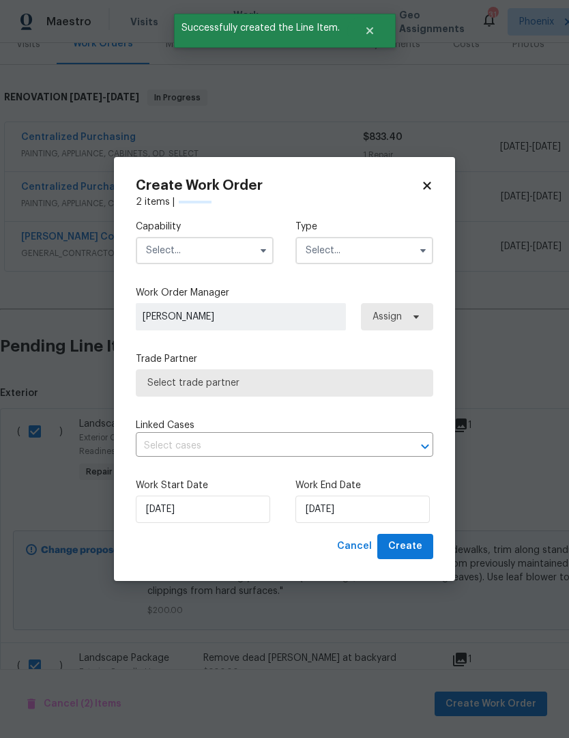
checkbox input "false"
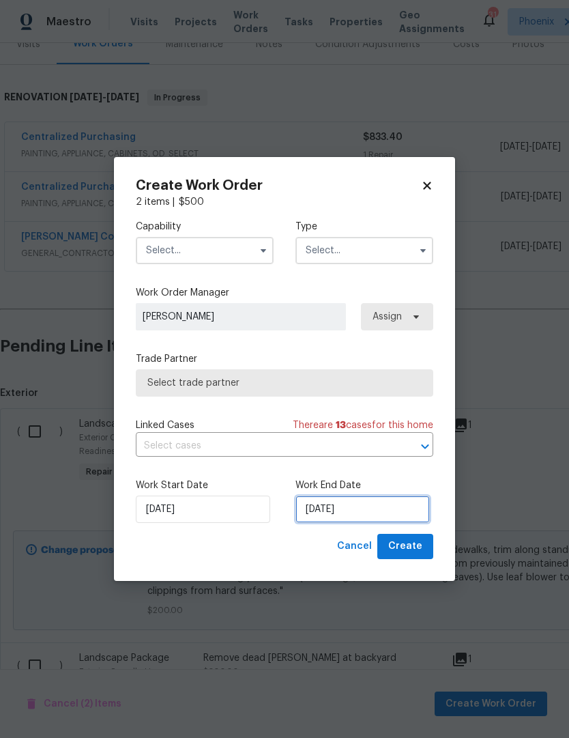
click at [391, 506] on input "[DATE]" at bounding box center [362, 508] width 134 height 27
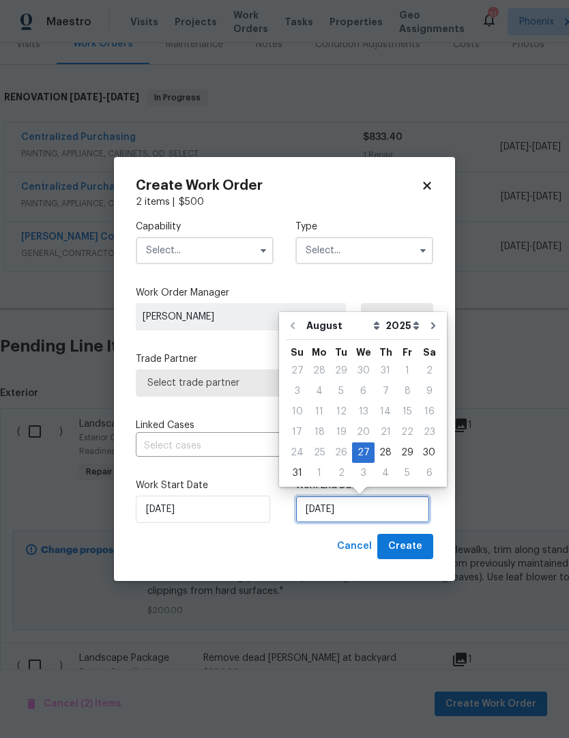
scroll to position [25, 0]
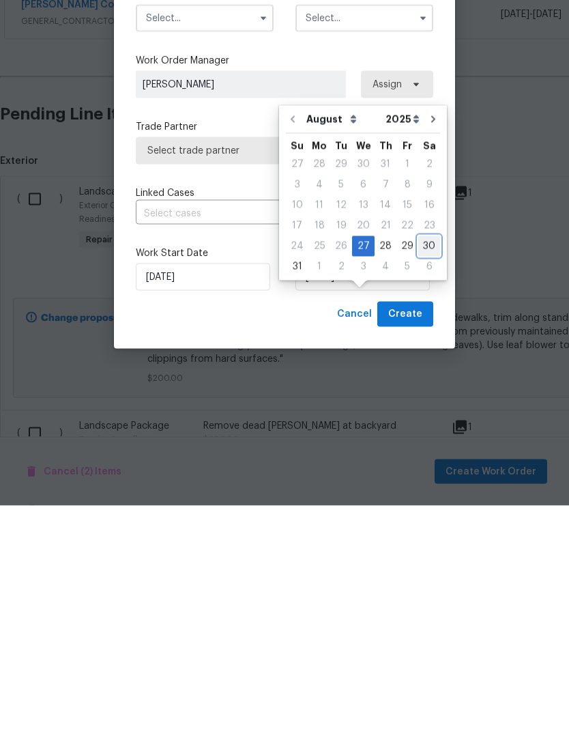
click at [428, 469] on div "30" at bounding box center [429, 478] width 22 height 19
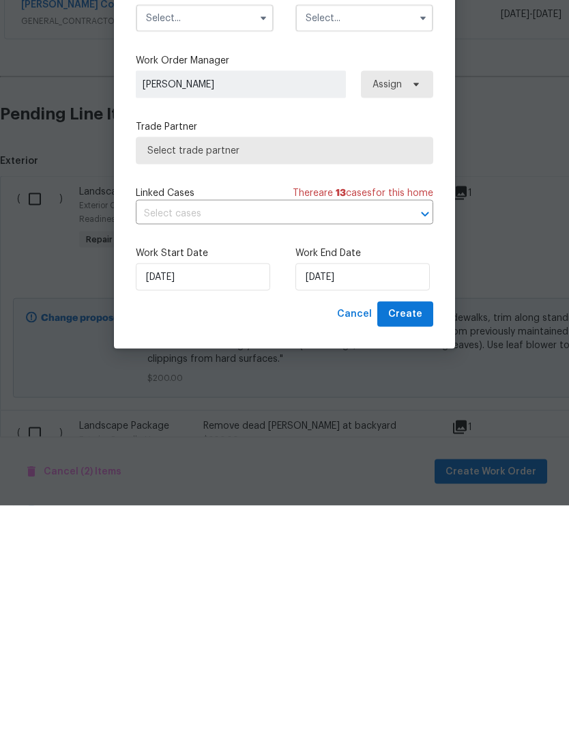
type input "[DATE]"
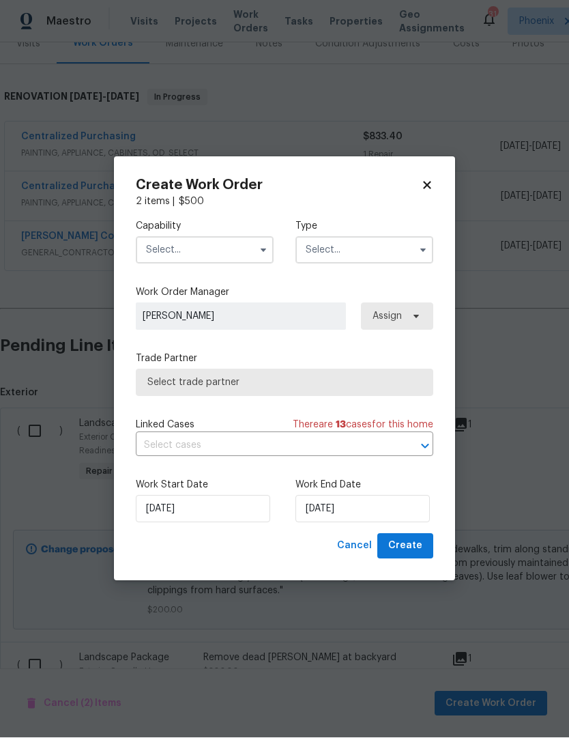
click at [251, 253] on input "text" at bounding box center [205, 250] width 138 height 27
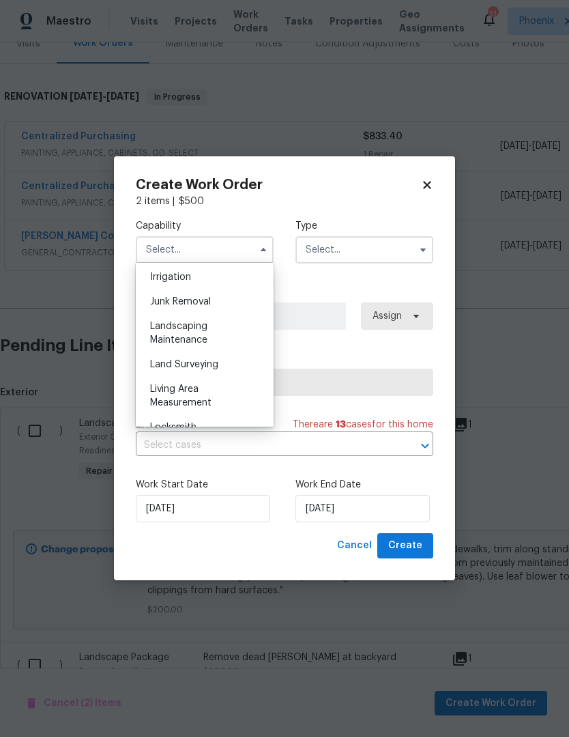
scroll to position [854, 0]
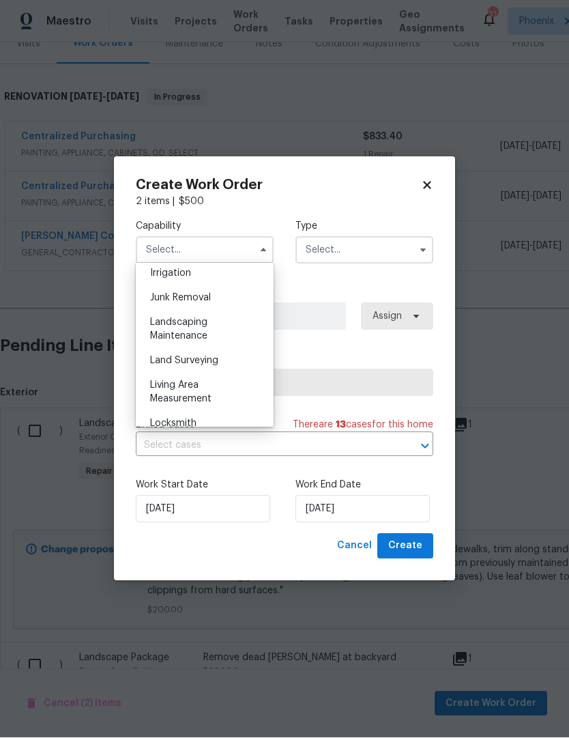
click at [177, 338] on span "Landscaping Maintenance" at bounding box center [178, 329] width 57 height 23
type input "Landscaping Maintenance"
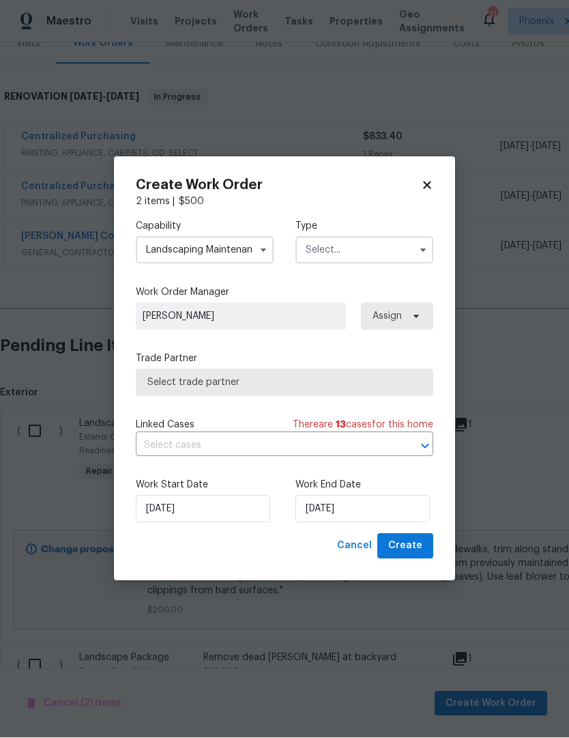
click at [407, 243] on input "text" at bounding box center [364, 250] width 138 height 27
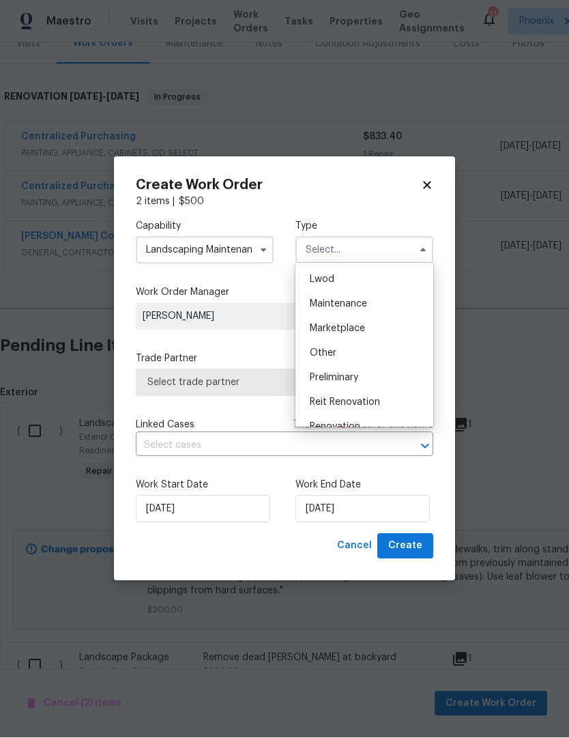
scroll to position [240, 0]
click at [365, 378] on div "Renovation" at bounding box center [364, 383] width 131 height 25
type input "Renovation"
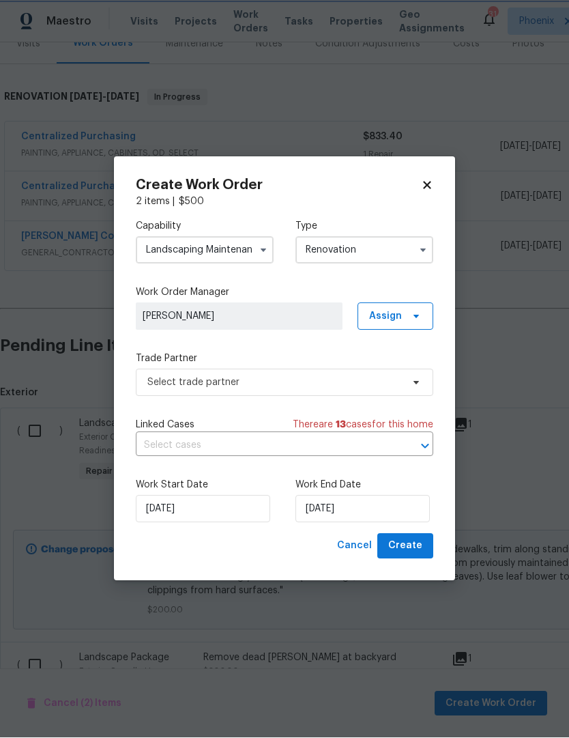
scroll to position [0, 0]
click at [414, 386] on icon at bounding box center [416, 382] width 11 height 11
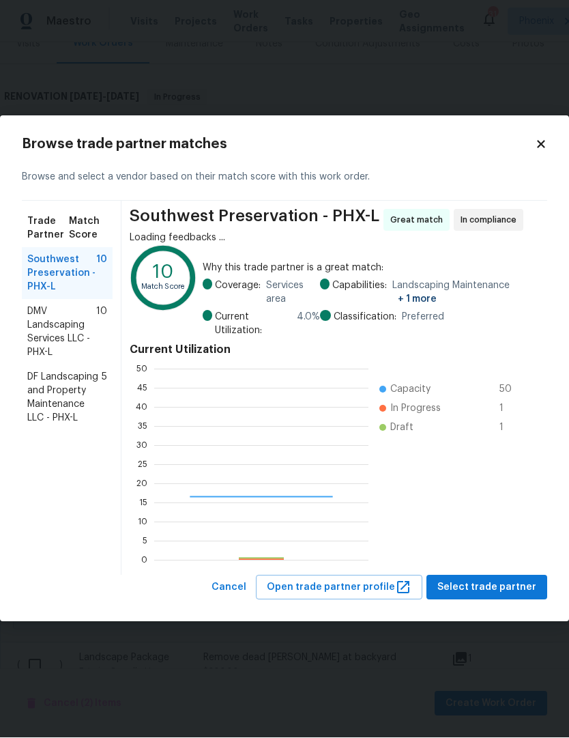
scroll to position [191, 214]
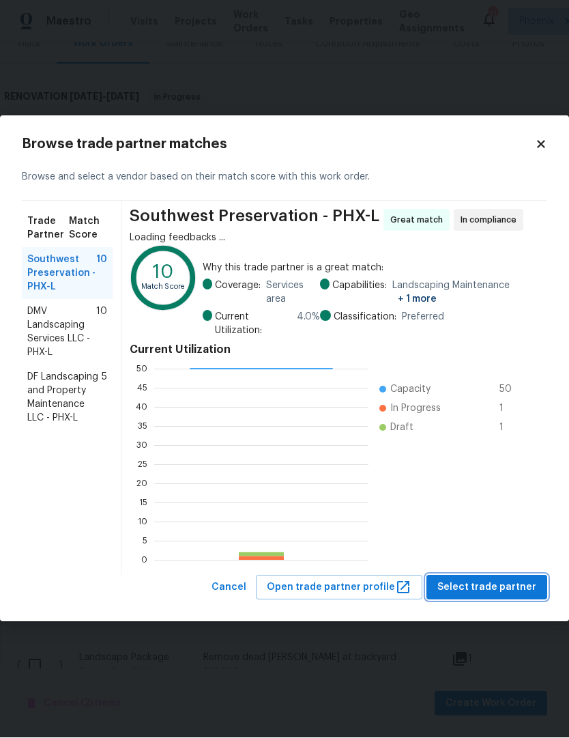
click at [508, 586] on span "Select trade partner" at bounding box center [486, 587] width 99 height 17
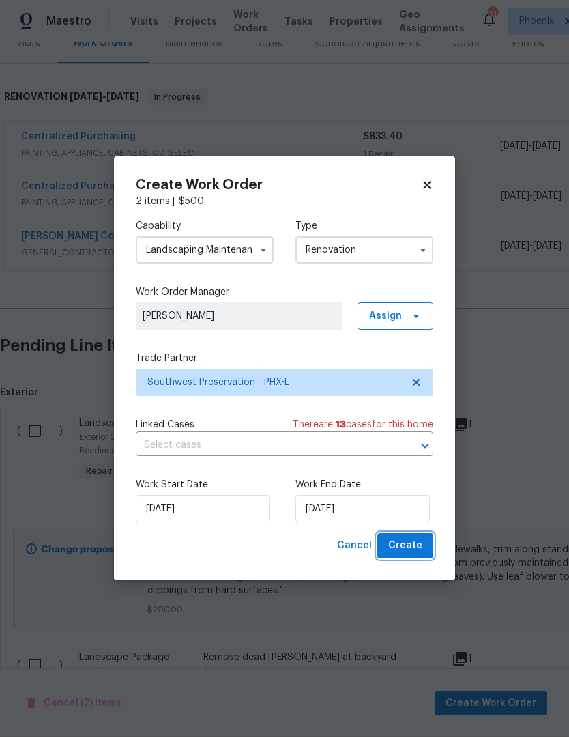
click at [420, 551] on span "Create" at bounding box center [405, 546] width 34 height 17
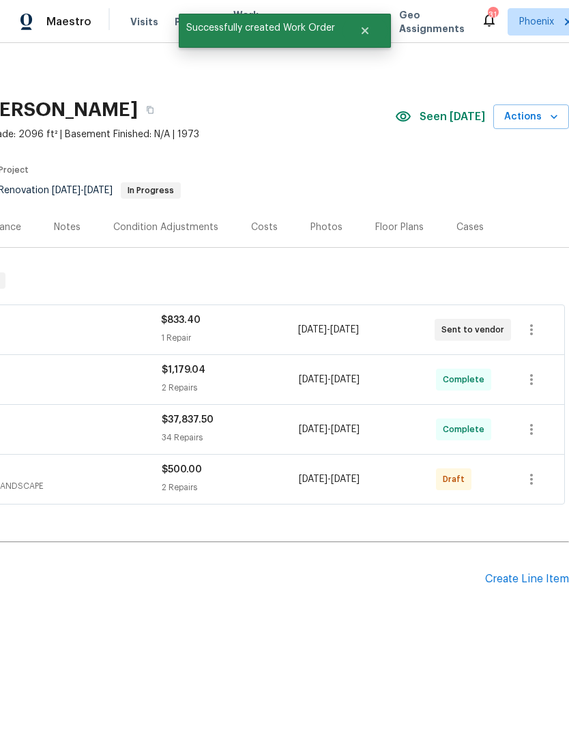
scroll to position [0, 202]
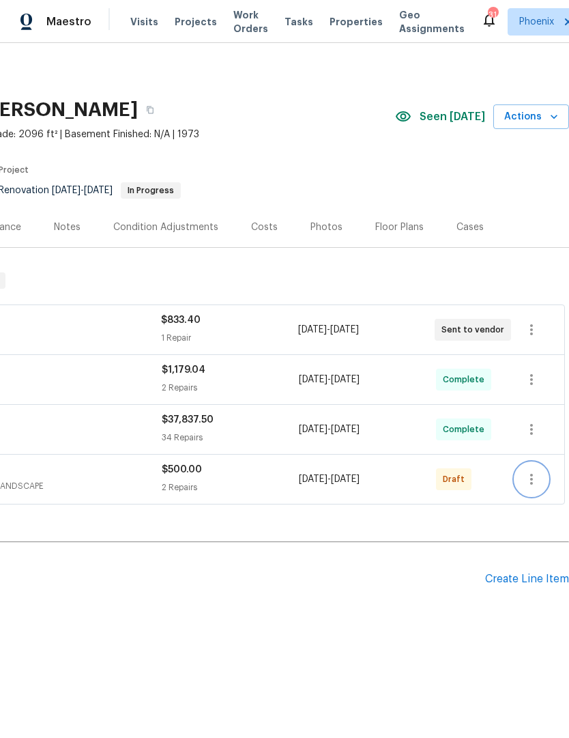
click at [534, 480] on icon "button" at bounding box center [531, 479] width 16 height 16
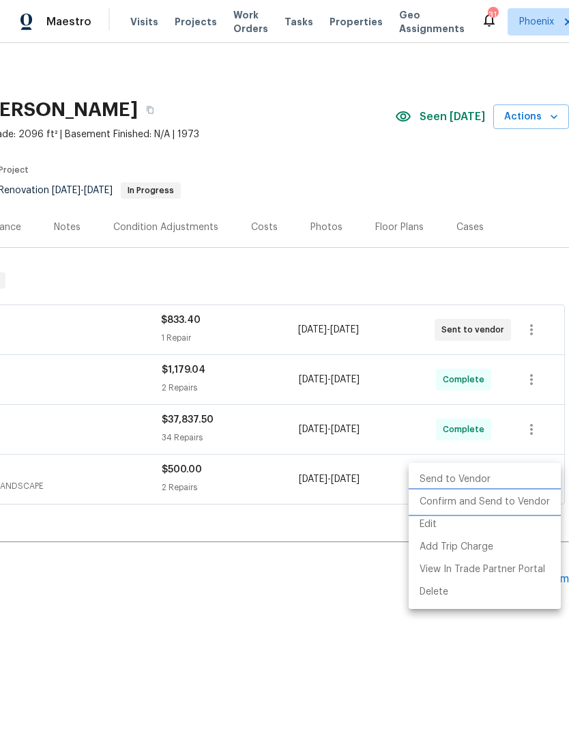
click at [479, 503] on li "Confirm and Send to Vendor" at bounding box center [485, 502] width 152 height 23
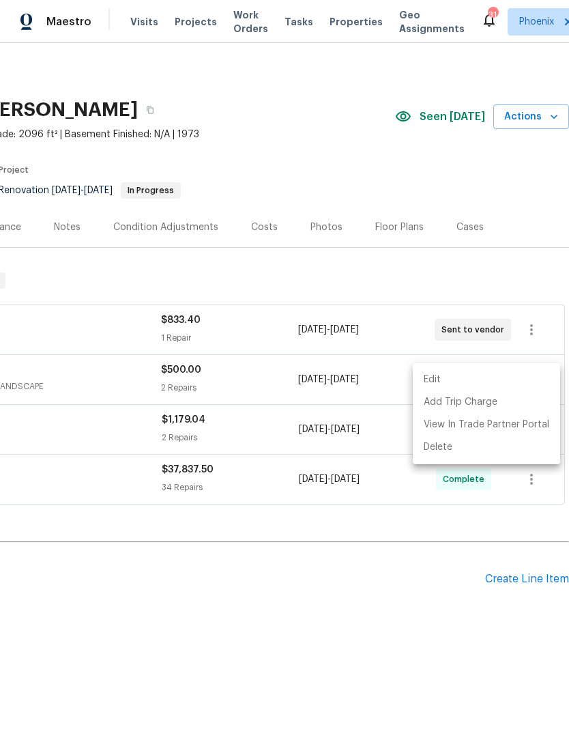
click at [238, 685] on div at bounding box center [284, 369] width 569 height 738
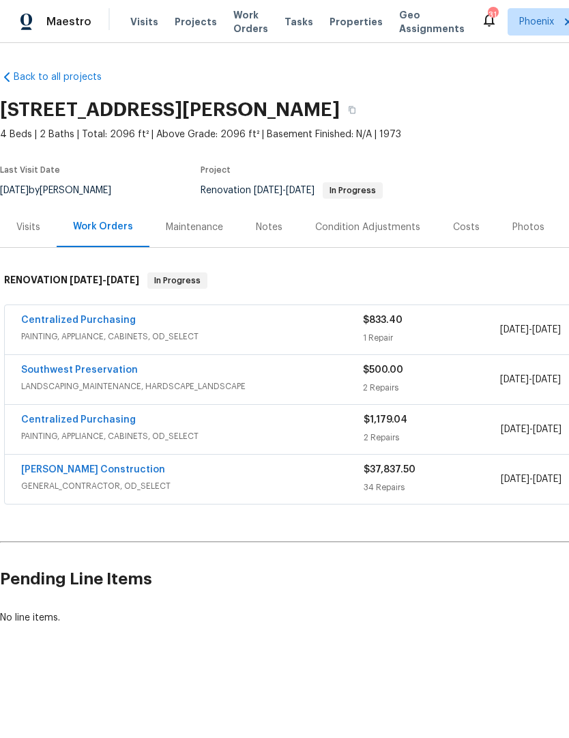
scroll to position [0, 0]
click at [473, 225] on div "Costs" at bounding box center [466, 227] width 27 height 14
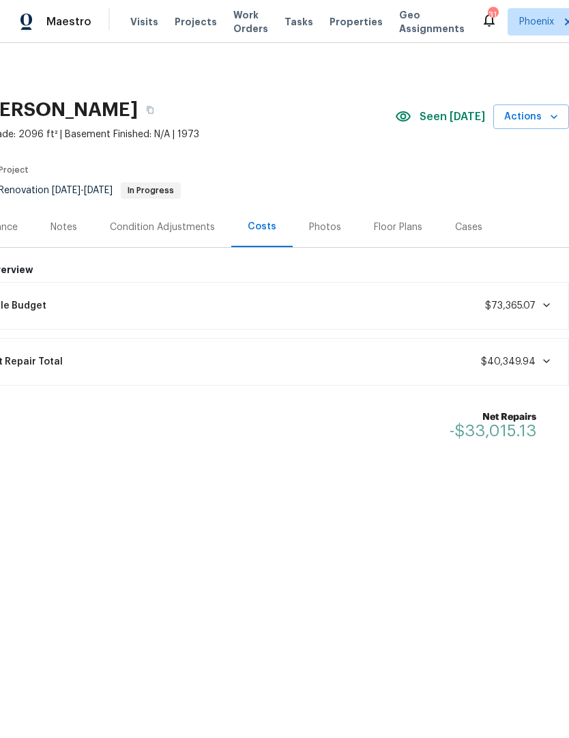
scroll to position [0, 202]
